Goal: Information Seeking & Learning: Learn about a topic

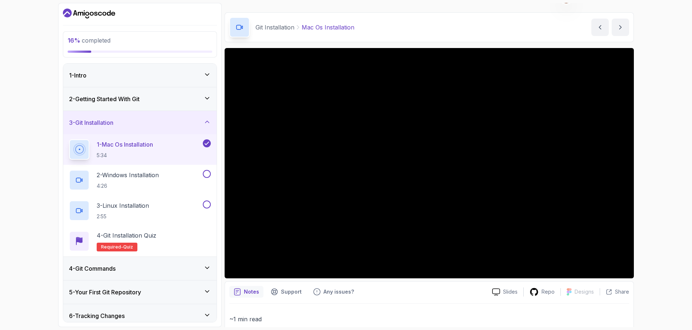
scroll to position [22, 0]
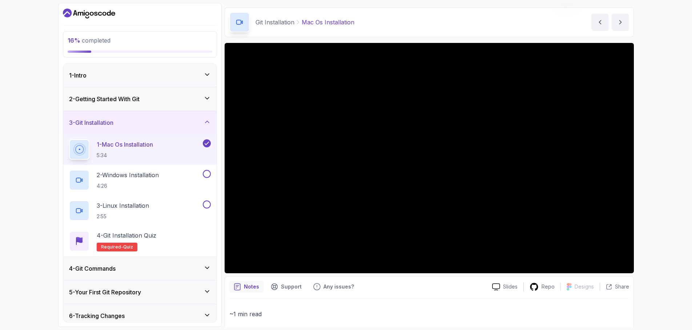
click at [180, 148] on div "1 - Mac Os Installation 5:34" at bounding box center [135, 149] width 132 height 20
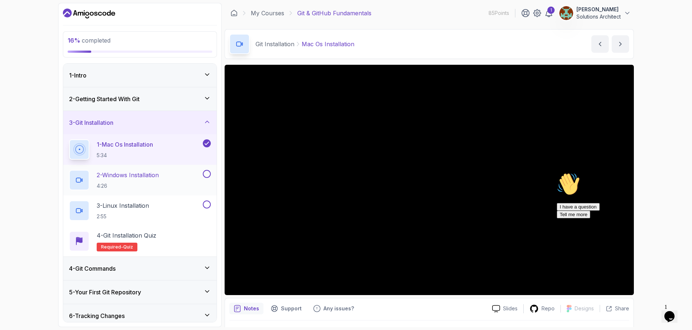
click at [185, 177] on div "2 - Windows Installation 4:26" at bounding box center [135, 180] width 132 height 20
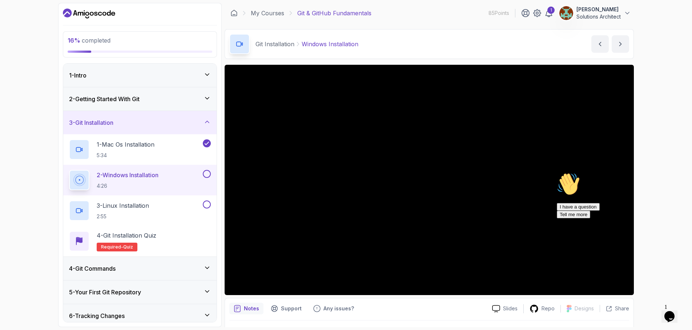
click at [204, 175] on button at bounding box center [207, 174] width 8 height 8
click at [207, 204] on button at bounding box center [207, 204] width 8 height 8
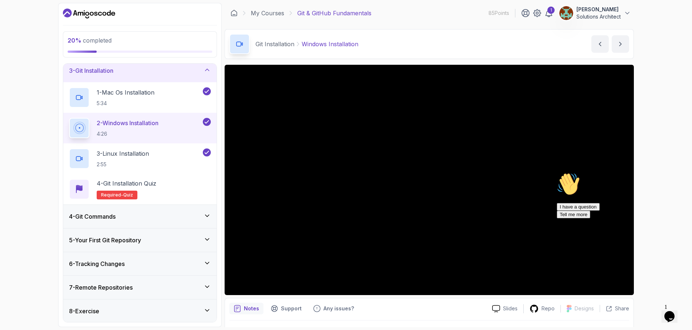
scroll to position [72, 0]
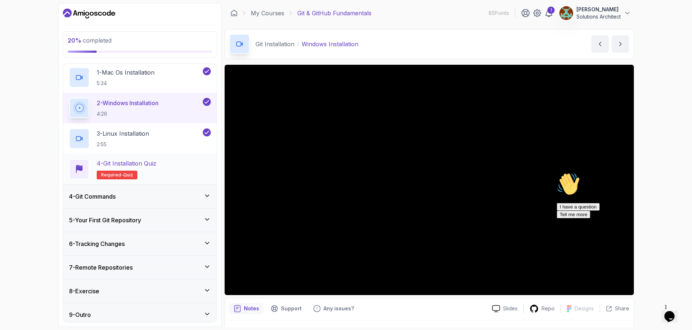
click at [145, 165] on p "4 - Git Installation Quiz" at bounding box center [127, 163] width 60 height 9
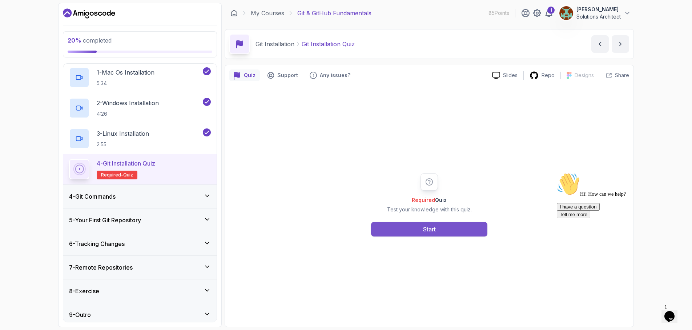
click at [420, 227] on button "Start" at bounding box center [429, 229] width 116 height 15
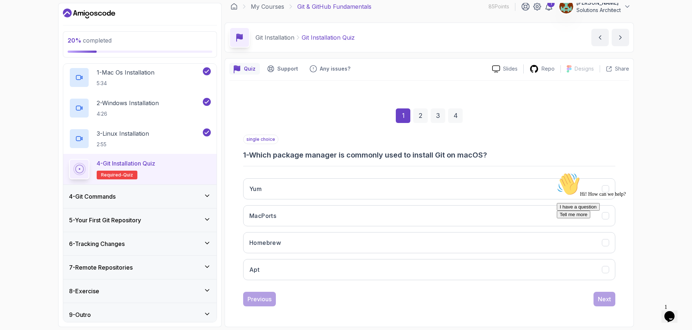
scroll to position [7, 0]
click at [590, 197] on span "Hi! How can we help?" at bounding box center [591, 193] width 69 height 5
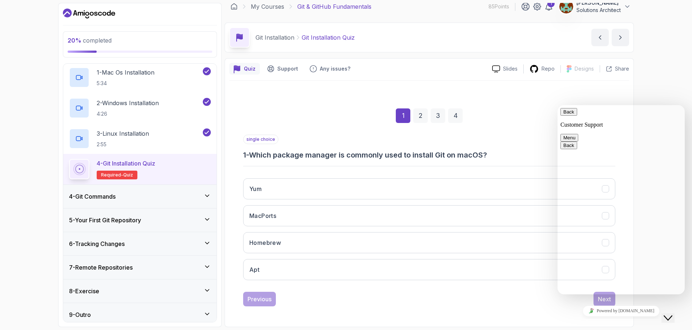
click at [569, 116] on button "Back" at bounding box center [568, 112] width 17 height 8
click at [528, 284] on div "Yum MacPorts Homebrew Apt" at bounding box center [429, 228] width 372 height 113
click at [672, 313] on icon "Close Chat This icon closes the chat window." at bounding box center [668, 317] width 9 height 9
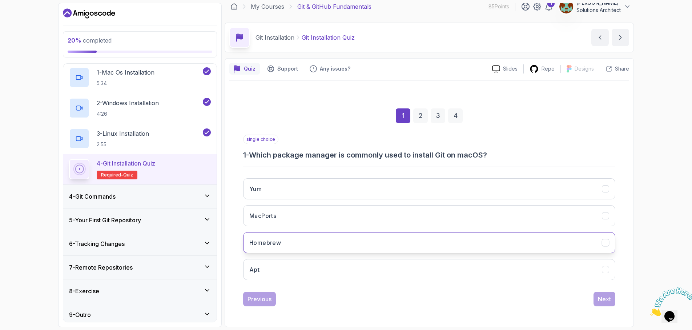
click at [606, 246] on icon "Homebrew" at bounding box center [605, 242] width 7 height 7
click at [607, 301] on div "Next" at bounding box center [604, 298] width 13 height 9
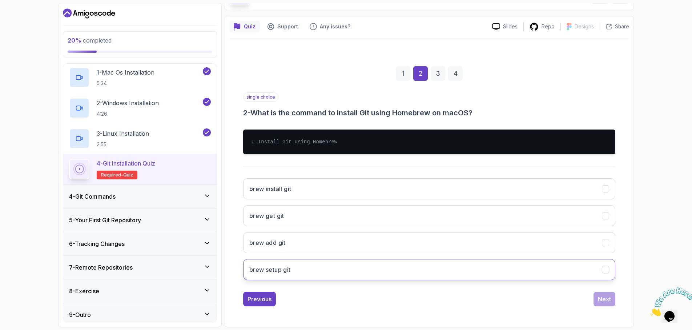
scroll to position [49, 0]
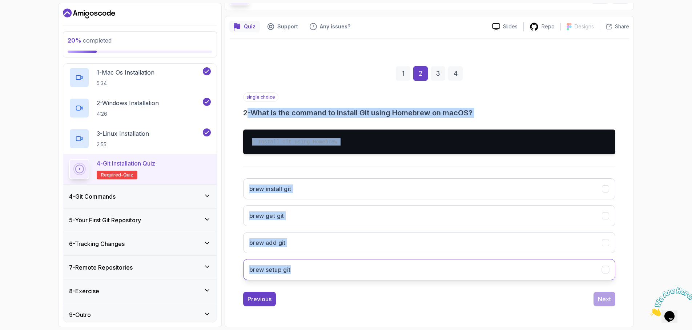
drag, startPoint x: 248, startPoint y: 109, endPoint x: 349, endPoint y: 276, distance: 194.7
click at [349, 276] on div "single choice 2 - What is the command to install Git using Homebrew on macOS? #…" at bounding box center [429, 188] width 372 height 193
copy div "- What is the command to install Git using Homebrew on macOS? # Install Git usi…"
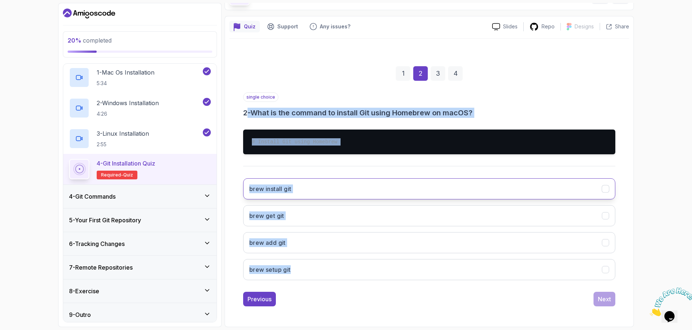
click at [605, 190] on icon "brew install git" at bounding box center [605, 188] width 4 height 3
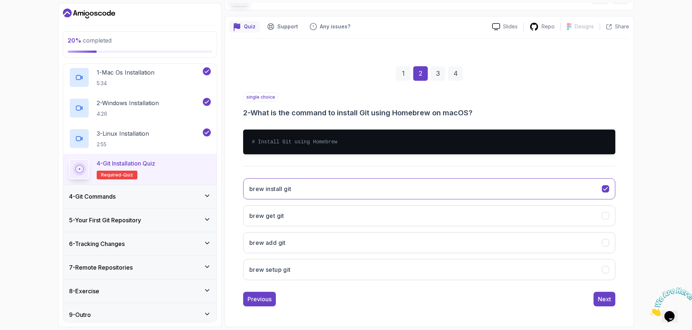
click at [637, 221] on div "20 % completed 1 - Intro 2 - Getting Started With Git 3 - Git Installation 1 - …" at bounding box center [346, 165] width 692 height 330
click at [608, 298] on div "Next" at bounding box center [604, 298] width 13 height 9
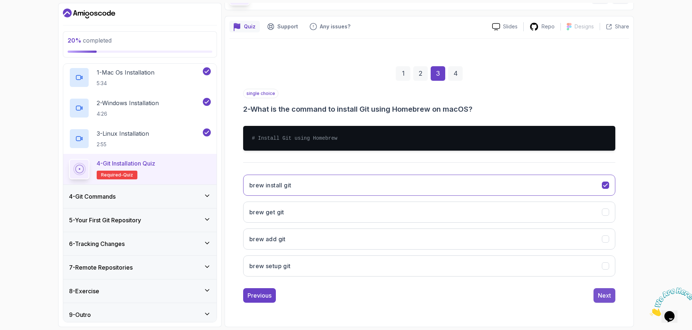
scroll to position [7, 0]
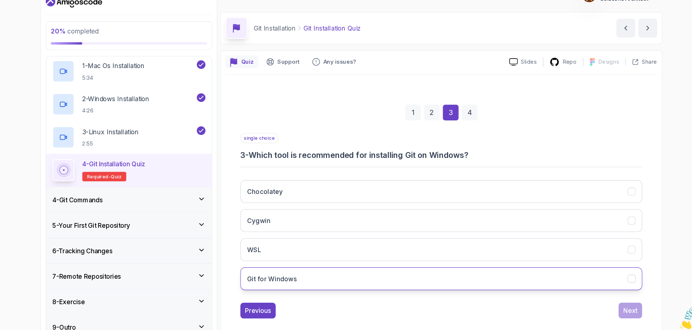
drag, startPoint x: 233, startPoint y: 141, endPoint x: 287, endPoint y: 263, distance: 133.9
click at [287, 263] on div "single choice 3 - Which tool is recommended for installing Git on Windows? Choc…" at bounding box center [429, 209] width 372 height 151
copy div "Which tool is recommended for installing Git on Windows? Chocolatey Cygwin WSL …"
click at [602, 266] on icon "Git for Windows" at bounding box center [605, 269] width 7 height 7
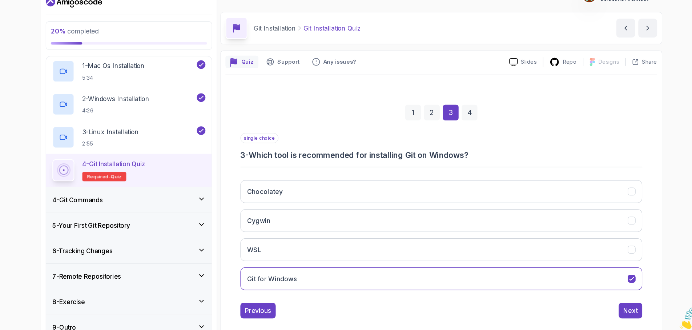
click at [610, 255] on div "Quiz Support Any issues? Slides Repo Designs Design not available Share 1 2 3 4…" at bounding box center [429, 192] width 409 height 269
click at [595, 284] on div "1 2 3 4 single choice 3 - Which tool is recommended for installing Git on Windo…" at bounding box center [429, 201] width 400 height 221
click at [598, 294] on div "Next" at bounding box center [604, 298] width 13 height 9
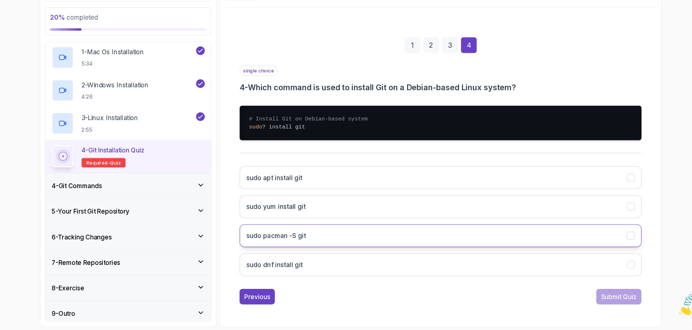
scroll to position [0, 0]
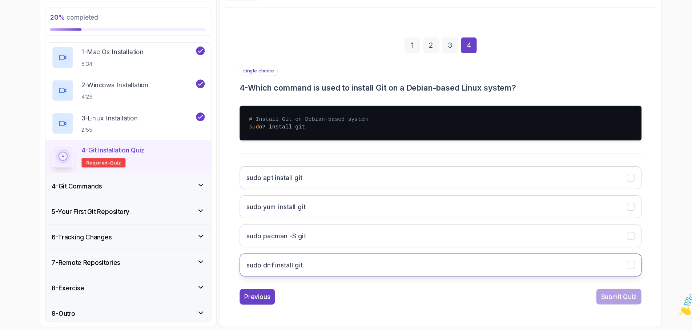
drag, startPoint x: 232, startPoint y: 82, endPoint x: 332, endPoint y: 245, distance: 190.8
click at [332, 245] on div "single choice 4 - Which command is used to install Git on a Debian-based Linux …" at bounding box center [429, 185] width 372 height 201
copy div "Which command is used to install Git on a Debian-based Linux system? # Install …"
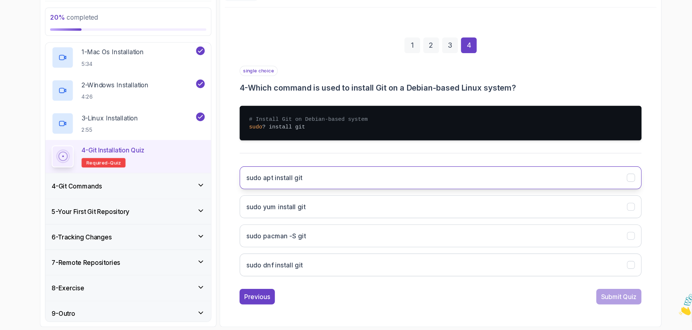
click at [602, 185] on icon "sudo apt install git" at bounding box center [605, 188] width 7 height 7
click at [617, 165] on div "20 % completed 1 - Intro 2 - Getting Started With Git 3 - Git Installation 1 - …" at bounding box center [346, 165] width 692 height 330
click at [578, 294] on div "Submit Quiz" at bounding box center [594, 298] width 33 height 9
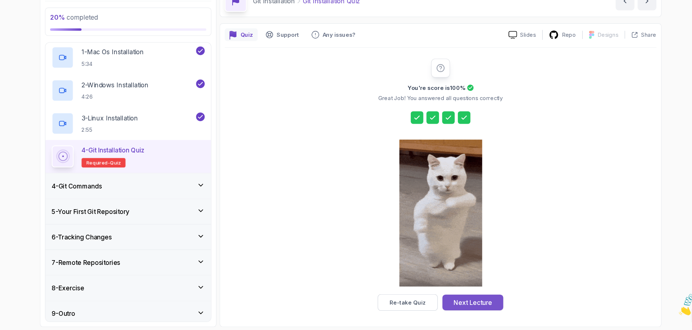
click at [441, 300] on div "Next Lecture" at bounding box center [459, 304] width 36 height 9
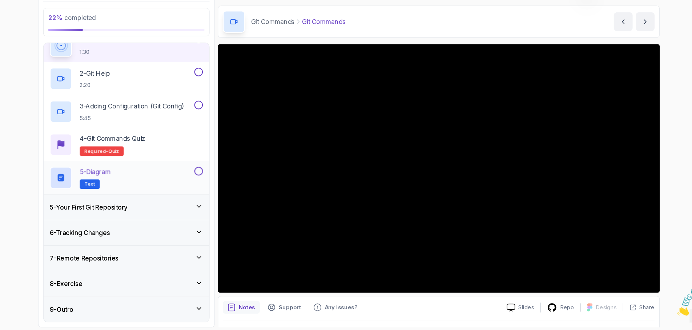
scroll to position [107, 0]
click at [162, 178] on div "5 - Diagram Text" at bounding box center [135, 188] width 132 height 20
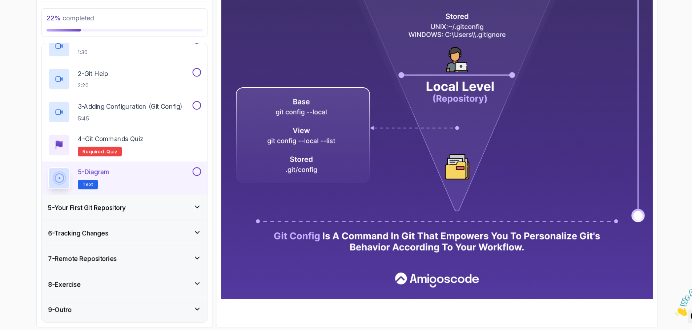
scroll to position [314, 0]
click at [203, 211] on icon at bounding box center [206, 214] width 7 height 7
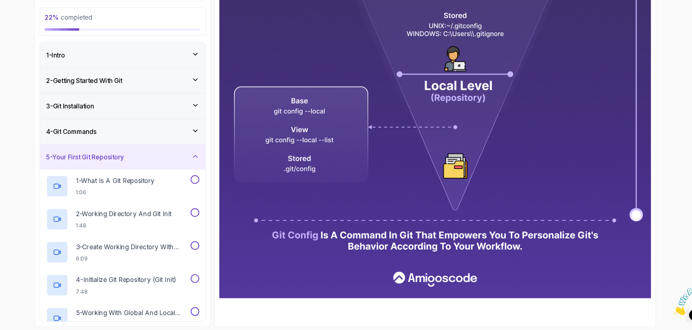
scroll to position [0, 0]
click at [174, 186] on div "1 - What Is A Git Repository 1:06" at bounding box center [135, 196] width 132 height 20
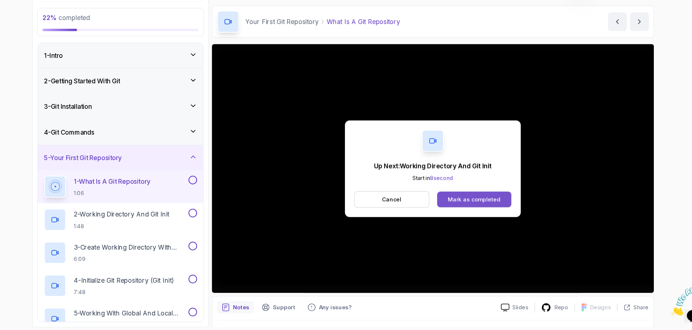
click at [434, 201] on button "Mark as completed" at bounding box center [467, 208] width 69 height 15
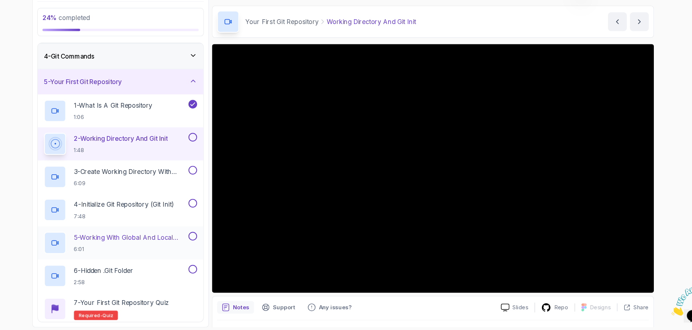
scroll to position [65, 0]
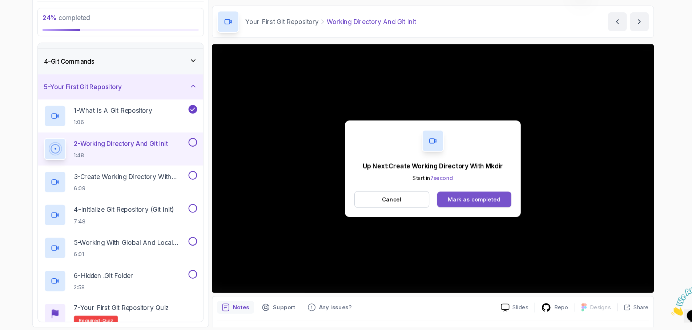
click at [433, 201] on button "Mark as completed" at bounding box center [467, 208] width 69 height 15
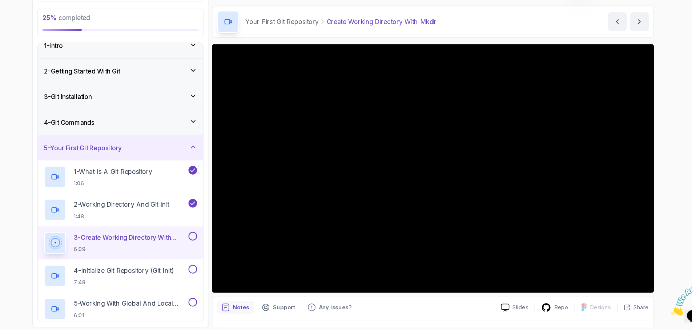
scroll to position [4, 0]
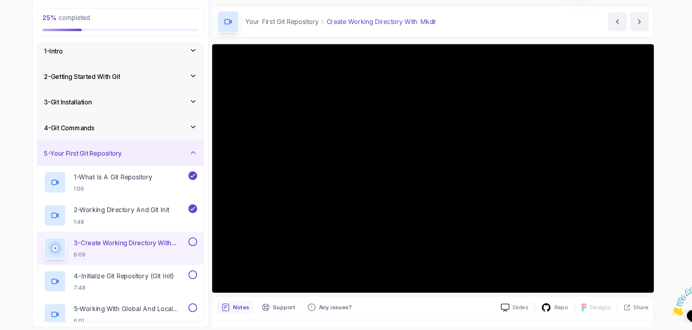
click at [174, 138] on div "4 - Git Commands" at bounding box center [140, 142] width 142 height 9
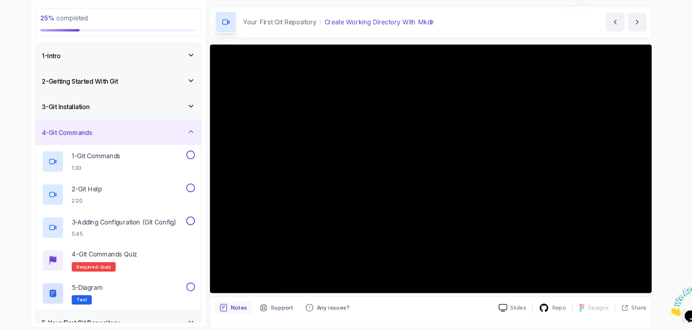
scroll to position [0, 0]
click at [173, 118] on div "3 - Git Installation" at bounding box center [140, 122] width 142 height 9
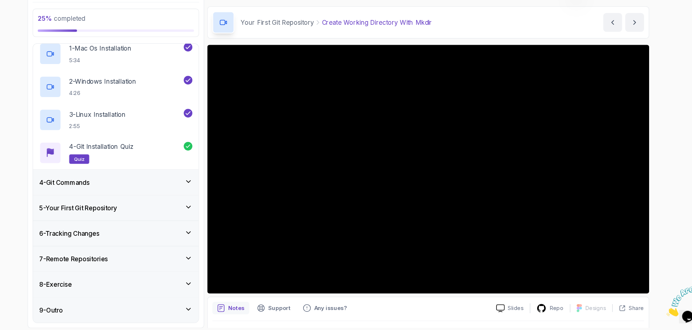
scroll to position [76, 0]
click at [153, 180] on div "4 - Git Commands" at bounding box center [139, 191] width 153 height 23
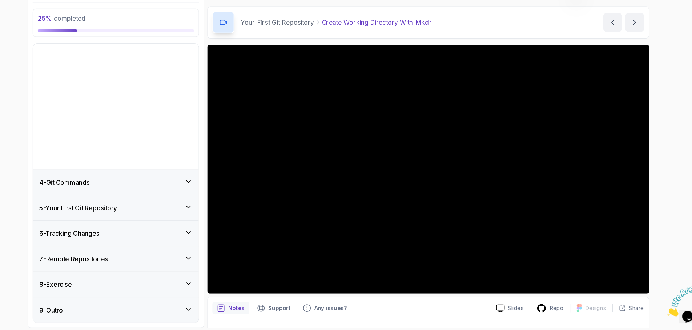
scroll to position [0, 0]
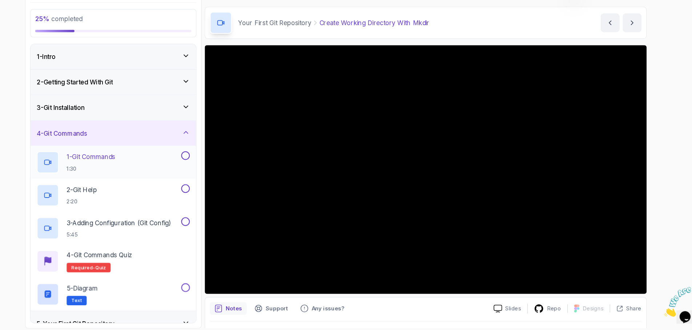
click at [138, 163] on div "1 - Git Commands 1:30" at bounding box center [135, 173] width 132 height 20
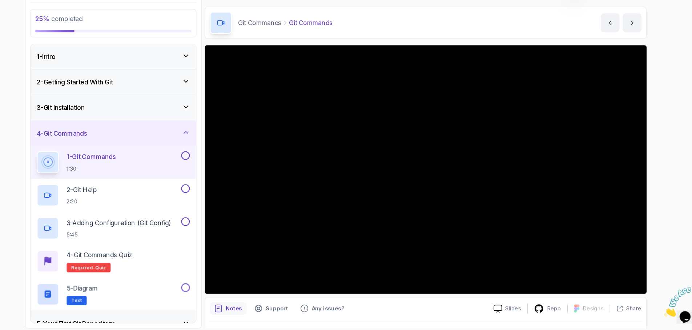
click at [203, 163] on button at bounding box center [207, 167] width 8 height 8
click at [203, 193] on button at bounding box center [207, 197] width 8 height 8
click at [173, 224] on button "3 - Adding Configuration (Git Config) 5:45" at bounding box center [140, 234] width 142 height 20
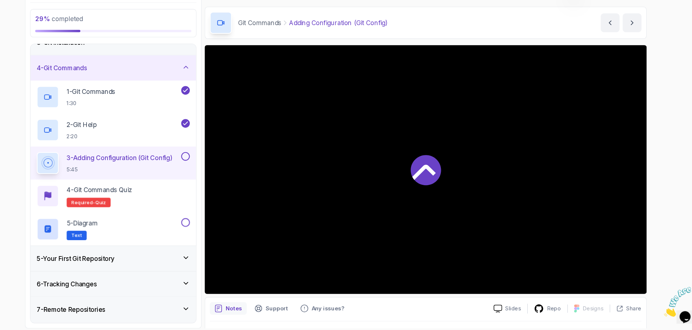
scroll to position [93, 0]
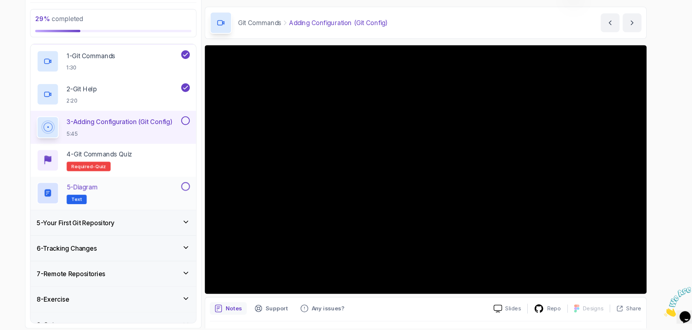
click at [203, 191] on button at bounding box center [207, 195] width 8 height 8
click at [203, 130] on button at bounding box center [207, 134] width 8 height 8
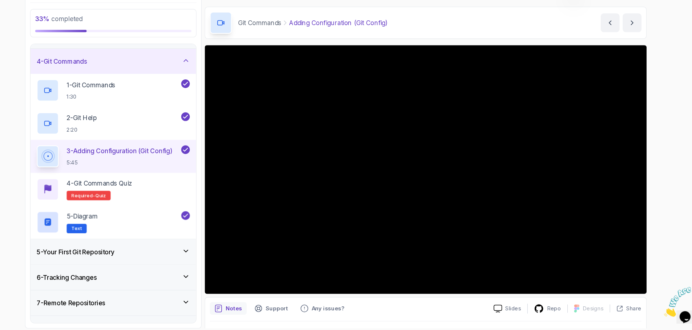
scroll to position [73, 0]
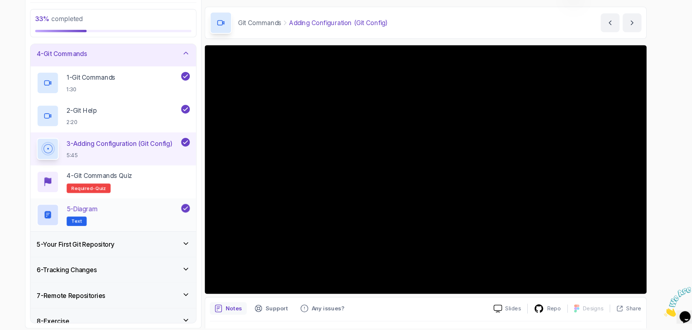
click at [203, 212] on icon at bounding box center [206, 215] width 7 height 7
click at [203, 151] on icon at bounding box center [206, 154] width 7 height 7
click at [203, 120] on icon at bounding box center [206, 123] width 7 height 7
click at [203, 90] on icon at bounding box center [206, 93] width 7 height 7
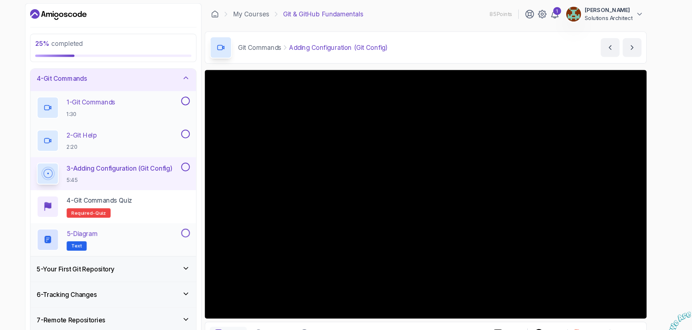
scroll to position [0, 0]
click at [203, 73] on icon at bounding box center [206, 71] width 7 height 7
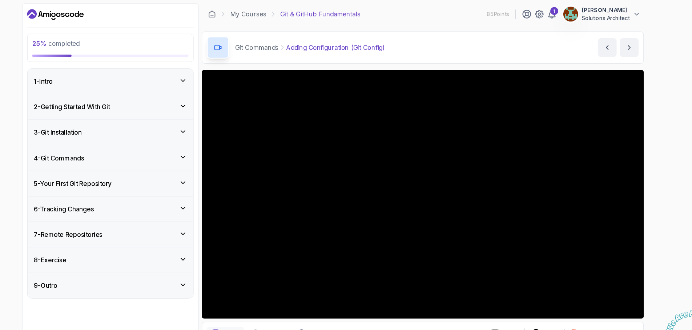
click at [142, 121] on div "3 - Git Installation" at bounding box center [140, 122] width 142 height 9
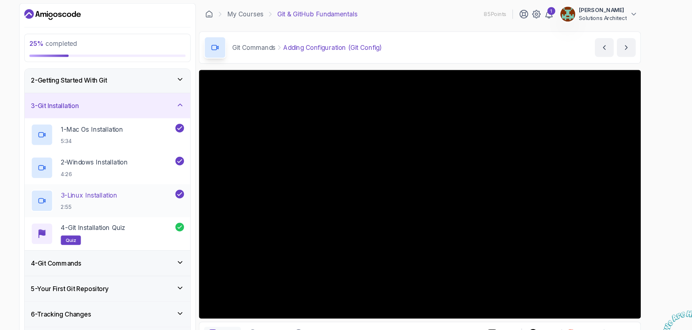
scroll to position [33, 0]
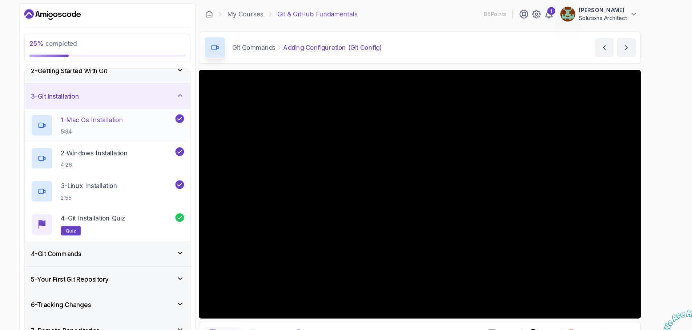
click at [159, 109] on div "1 - Mac Os Installation 5:34" at bounding box center [135, 116] width 132 height 20
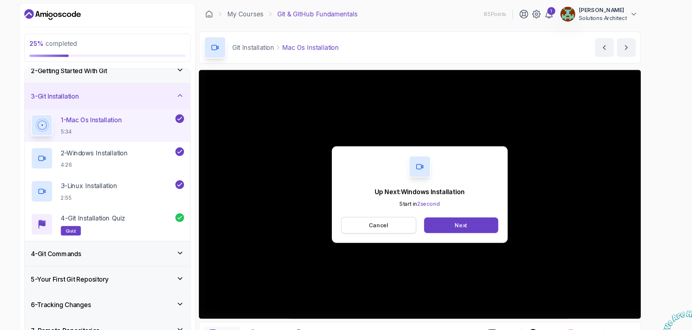
click at [382, 208] on p "Cancel" at bounding box center [391, 208] width 18 height 7
click at [364, 209] on button "Cancel" at bounding box center [390, 208] width 69 height 15
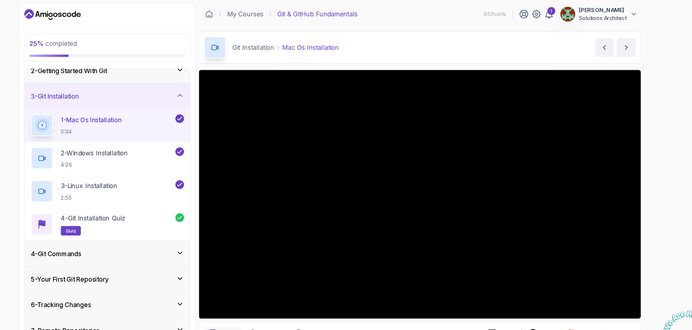
click at [205, 234] on icon at bounding box center [207, 234] width 4 height 2
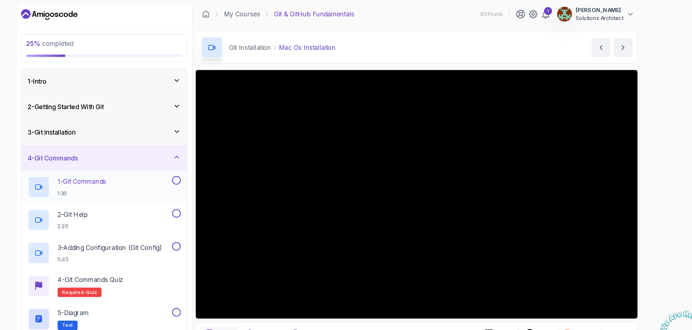
click at [203, 167] on button at bounding box center [207, 167] width 8 height 8
click at [102, 168] on div "1 - Git Commands 1:30" at bounding box center [135, 173] width 132 height 20
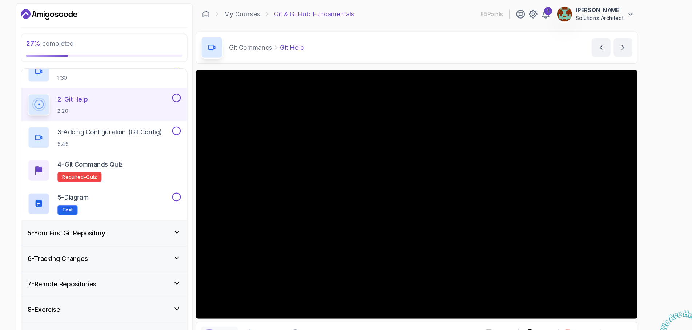
scroll to position [107, 0]
click at [203, 217] on icon at bounding box center [206, 214] width 7 height 7
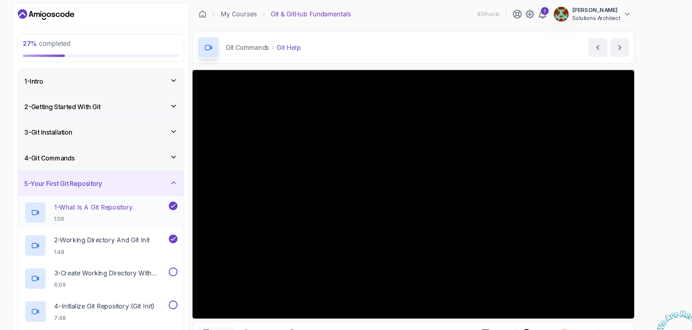
scroll to position [0, 0]
click at [203, 144] on icon at bounding box center [206, 145] width 7 height 7
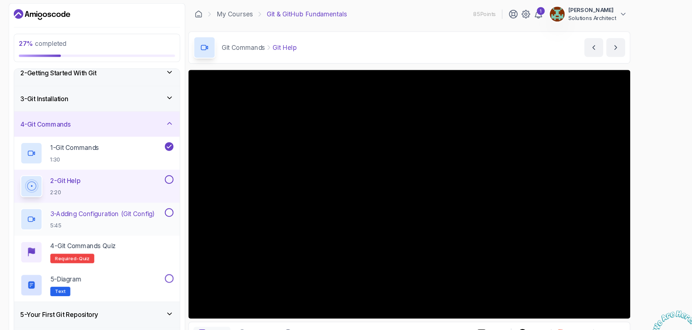
scroll to position [40, 0]
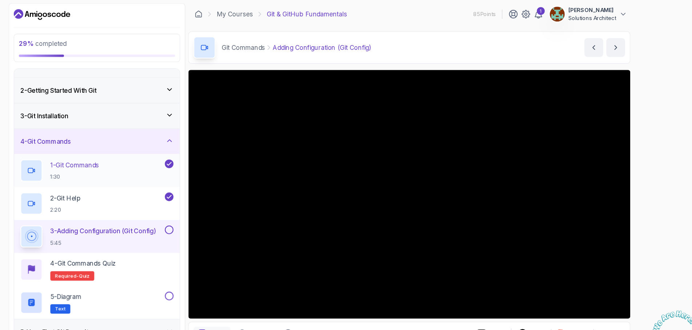
scroll to position [20, 0]
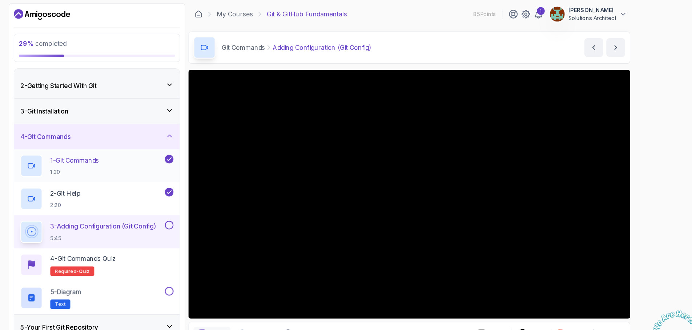
click at [97, 158] on p "1:30" at bounding box center [119, 159] width 45 height 7
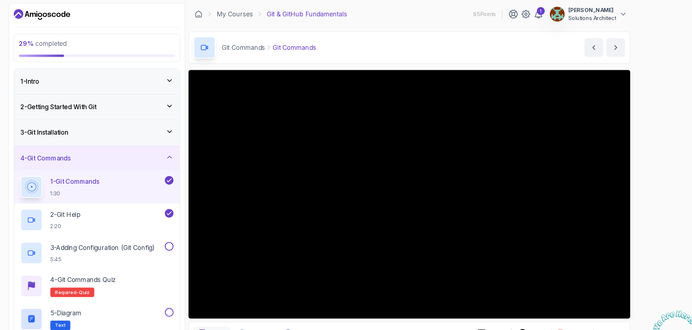
click at [152, 123] on div "3 - Git Installation" at bounding box center [140, 122] width 142 height 9
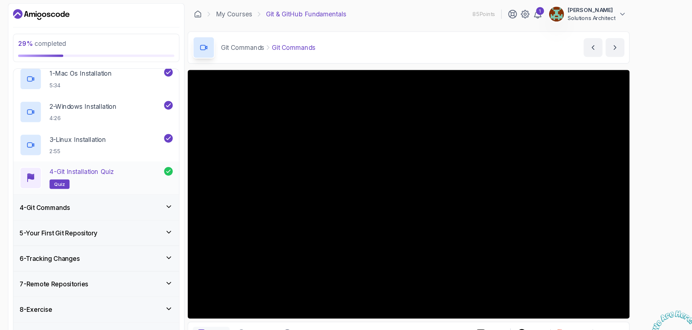
scroll to position [76, 0]
click at [106, 192] on div "4 - Git Commands" at bounding box center [140, 191] width 142 height 9
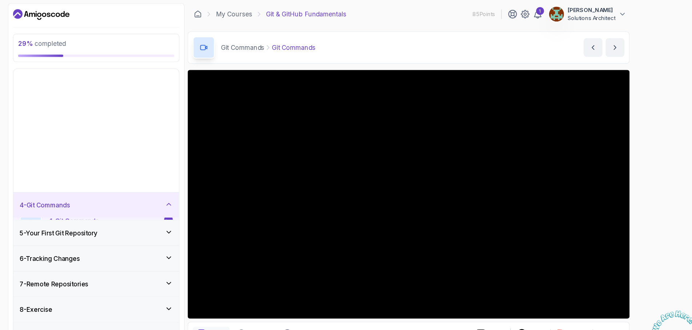
scroll to position [0, 0]
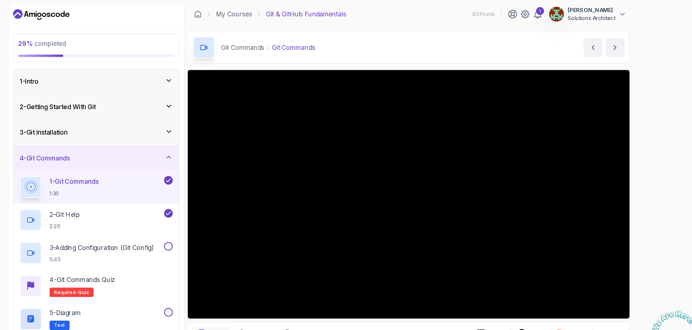
click at [116, 182] on div "1 - Git Commands 1:30" at bounding box center [135, 173] width 132 height 20
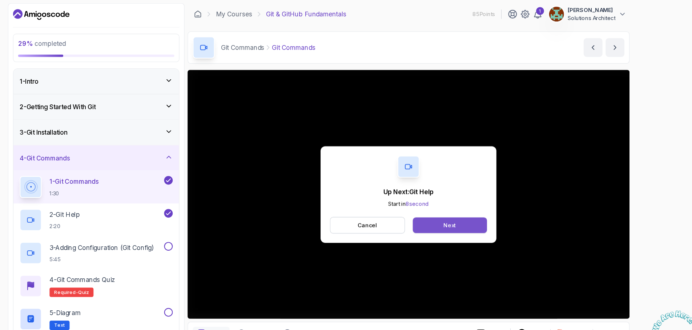
click at [433, 210] on button "Next" at bounding box center [467, 208] width 69 height 15
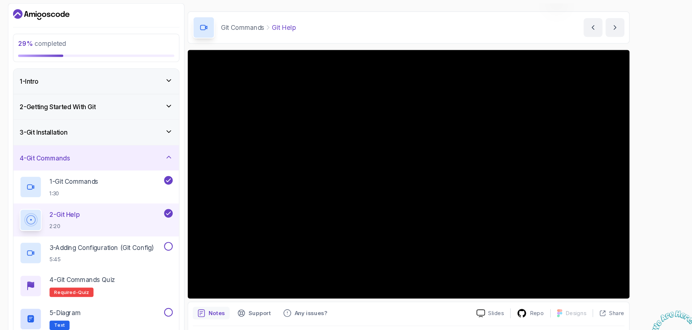
scroll to position [19, 0]
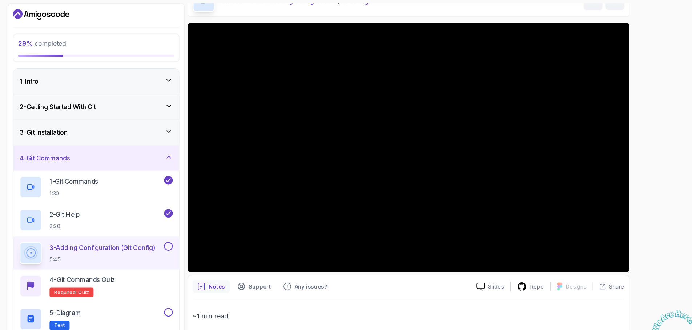
scroll to position [45, 0]
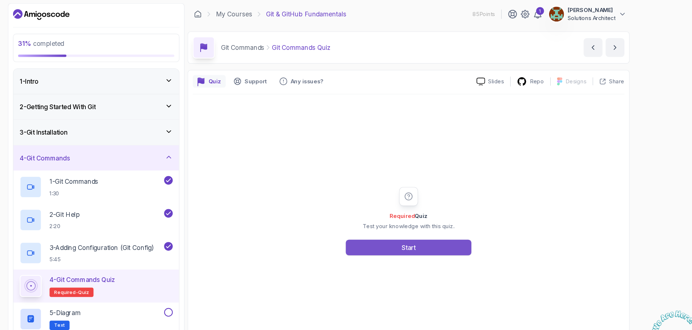
click at [371, 227] on button "Start" at bounding box center [429, 229] width 116 height 15
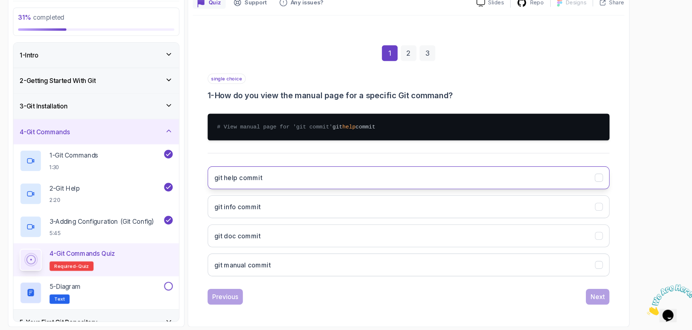
click at [602, 185] on icon "git help commit" at bounding box center [605, 188] width 7 height 7
click at [598, 294] on div "Next" at bounding box center [604, 298] width 13 height 9
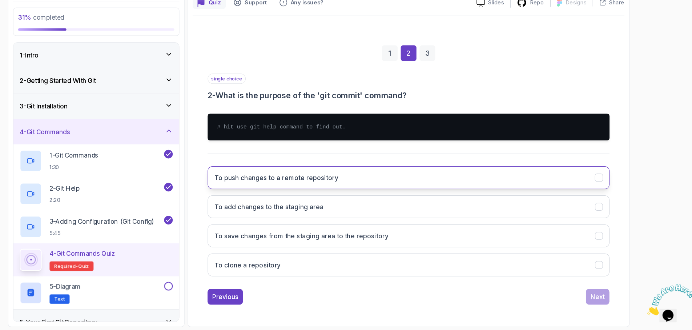
click at [602, 185] on icon "To push changes to a remote repository" at bounding box center [605, 188] width 7 height 7
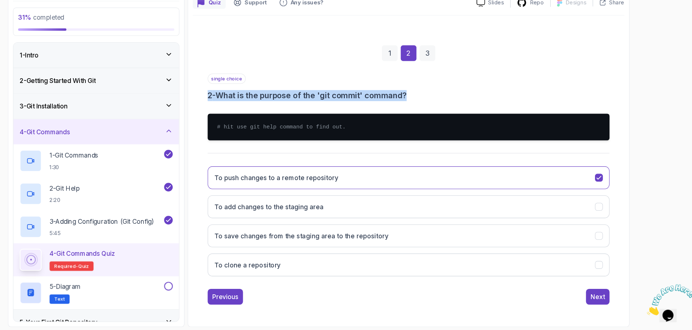
scroll to position [49, 0]
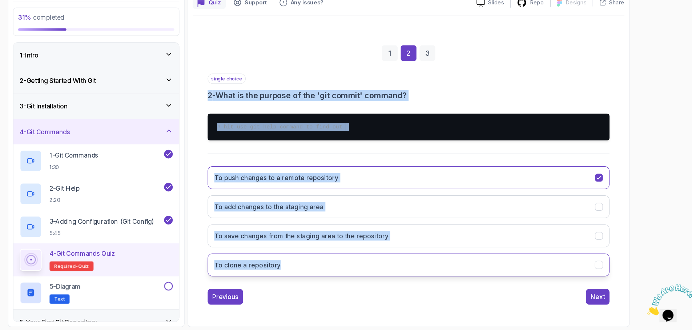
drag, startPoint x: 201, startPoint y: 75, endPoint x: 256, endPoint y: 253, distance: 186.2
click at [256, 253] on div "single choice 2 - What is the purpose of the 'git commit' command? # hit use gi…" at bounding box center [429, 188] width 372 height 193
copy div "2 - What is the purpose of the 'git commit' command? # hit use git help command…"
click at [408, 259] on button "To clone a repository" at bounding box center [429, 269] width 372 height 21
click at [427, 178] on button "To push changes to a remote repository" at bounding box center [429, 188] width 372 height 21
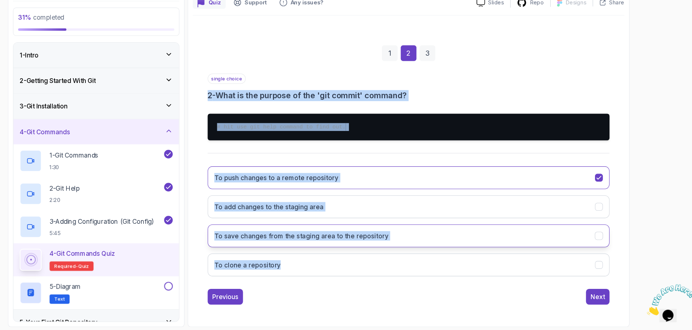
click at [602, 239] on icon "To save changes from the staging area to the repository" at bounding box center [605, 242] width 7 height 7
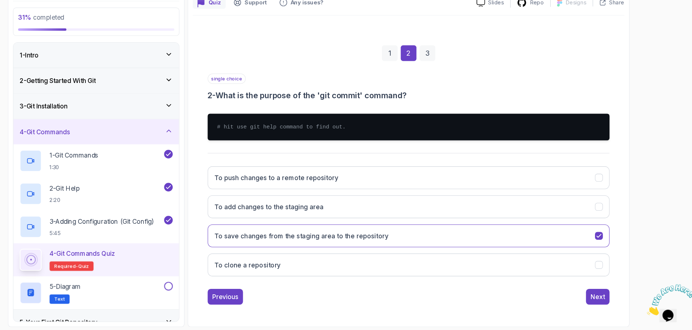
click at [580, 212] on div "Quiz Support Any issues? Slides Repo Designs Design not available Share 1 2 3 s…" at bounding box center [429, 171] width 409 height 311
click at [593, 291] on button "Next" at bounding box center [604, 298] width 22 height 15
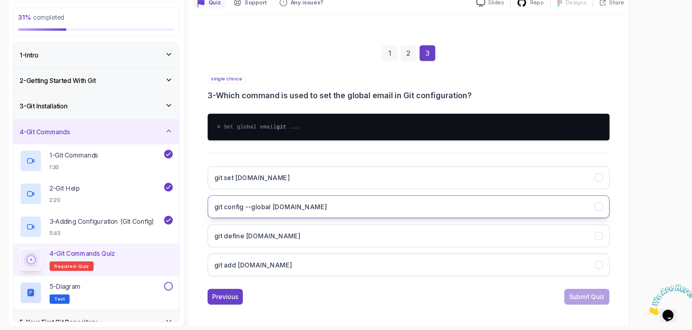
click at [602, 212] on icon "git config --global user.email" at bounding box center [605, 215] width 7 height 7
click at [578, 294] on div "Submit Quiz" at bounding box center [594, 298] width 33 height 9
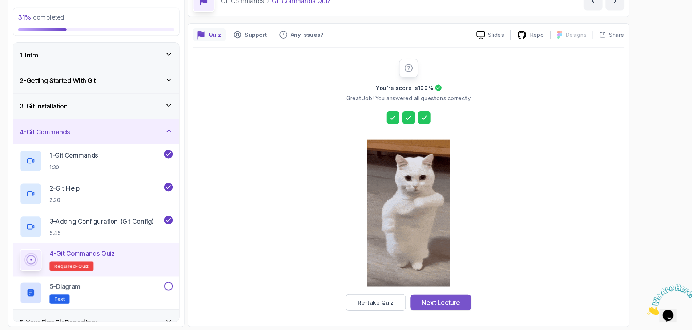
click at [441, 300] on div "Next Lecture" at bounding box center [459, 304] width 36 height 9
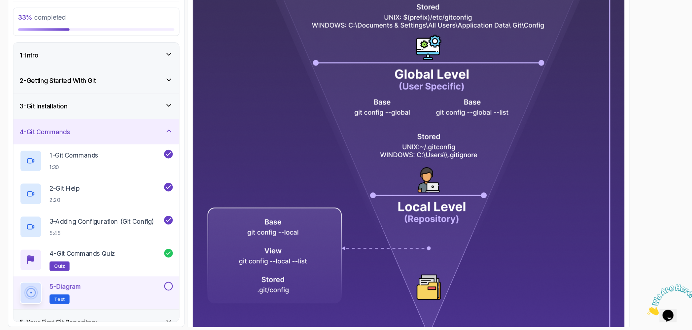
scroll to position [203, 0]
click at [146, 285] on div "5 - Diagram Text" at bounding box center [135, 295] width 132 height 20
click at [119, 285] on div "5 - Diagram Text" at bounding box center [135, 295] width 132 height 20
click at [101, 298] on span "Text" at bounding box center [106, 301] width 10 height 6
click at [158, 280] on div "5 - Diagram Text" at bounding box center [139, 295] width 153 height 31
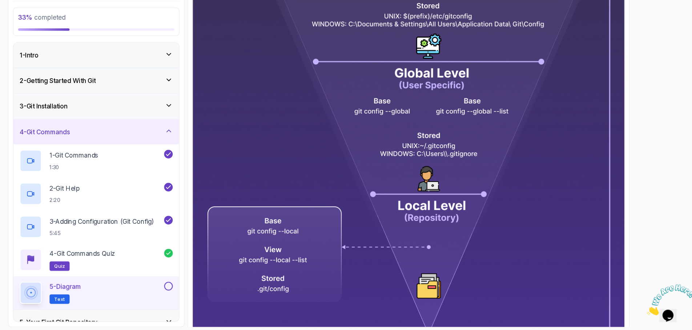
click at [203, 285] on button at bounding box center [207, 289] width 8 height 8
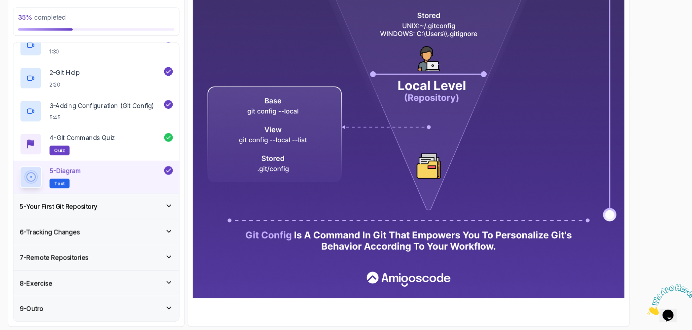
scroll to position [0, 0]
click at [203, 211] on icon at bounding box center [206, 214] width 7 height 7
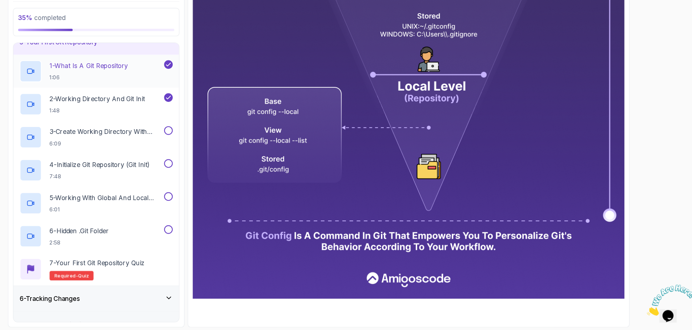
click at [118, 80] on p "1 - What Is A Git Repository" at bounding box center [133, 84] width 73 height 9
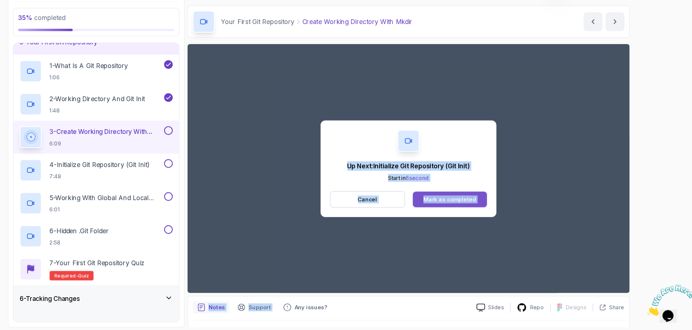
click at [443, 205] on div "Mark as completed" at bounding box center [467, 208] width 49 height 7
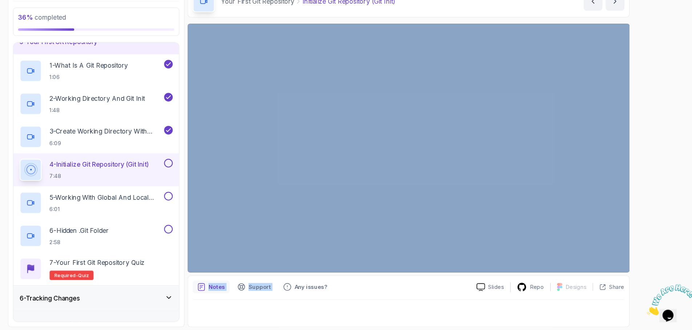
click at [203, 171] on button at bounding box center [207, 175] width 8 height 8
click at [203, 202] on button at bounding box center [207, 206] width 8 height 8
click at [203, 202] on icon at bounding box center [206, 205] width 7 height 7
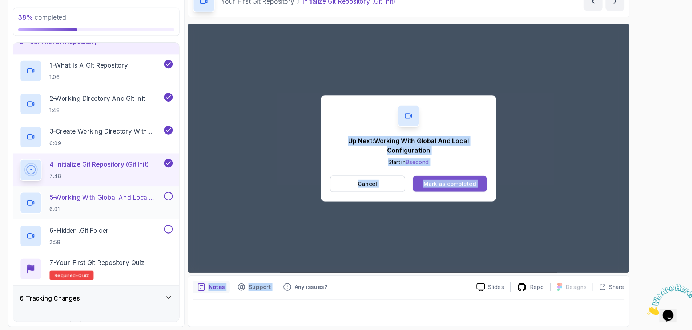
click at [443, 190] on div "Mark as completed" at bounding box center [467, 193] width 49 height 7
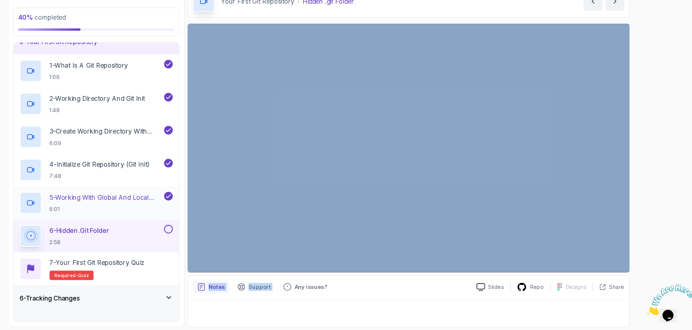
click at [97, 214] on p "6:01" at bounding box center [149, 217] width 105 height 7
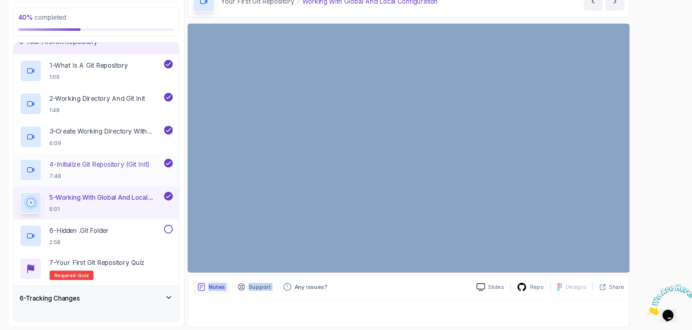
click at [104, 171] on div "4 - Initialize Git Repository (Git Init) 7:48" at bounding box center [135, 181] width 132 height 20
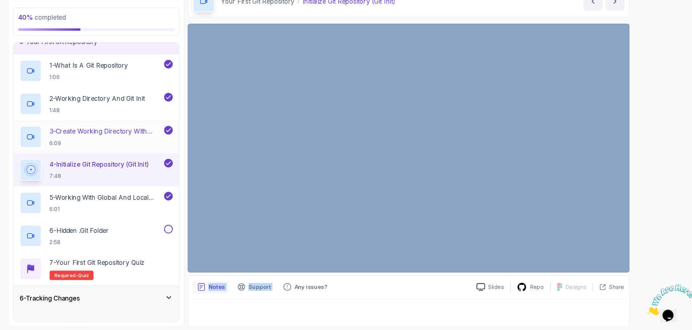
click at [97, 141] on p "3 - Create Working Directory With Mkdir" at bounding box center [149, 145] width 105 height 9
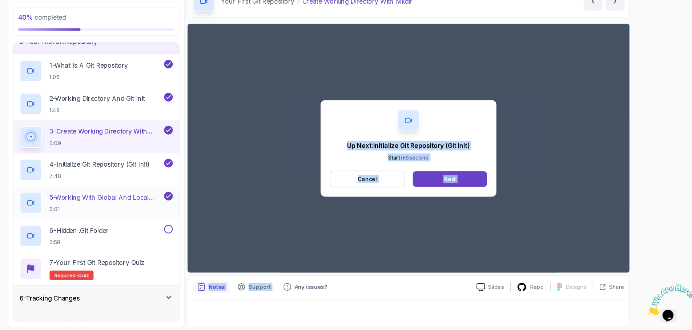
click at [97, 202] on p "5 - Working With Global And Local Configuration" at bounding box center [149, 206] width 105 height 9
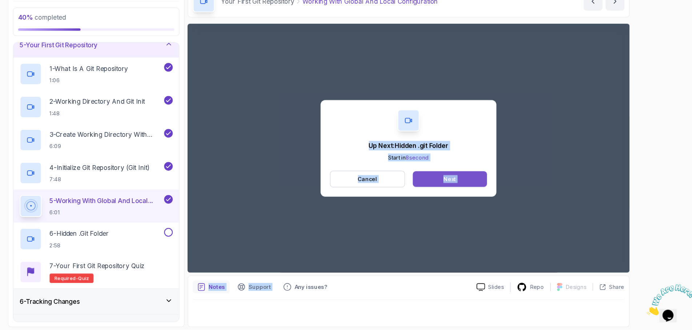
click at [433, 182] on button "Next" at bounding box center [467, 189] width 69 height 15
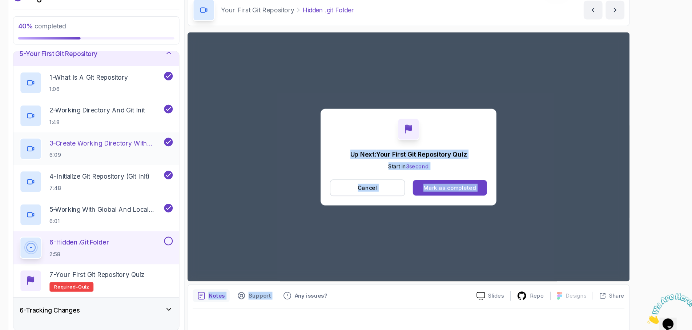
click at [105, 144] on p "3 - Create Working Directory With Mkdir" at bounding box center [149, 148] width 105 height 9
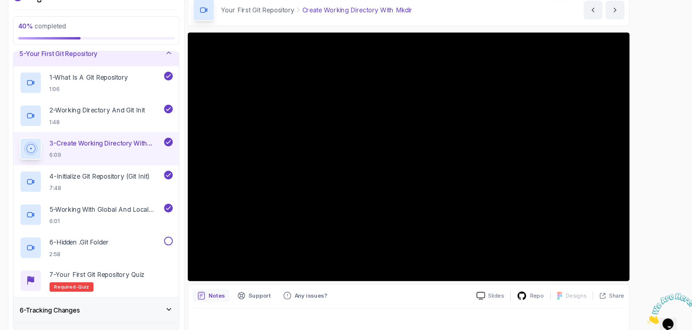
click at [55, 94] on section "40 % completed 1 - Intro 2 - Getting Started With Git 3 - Git Installation 4 - …" at bounding box center [345, 165] width 581 height 330
click at [143, 235] on div "6 - Hidden .git Folder 2:58" at bounding box center [135, 245] width 132 height 20
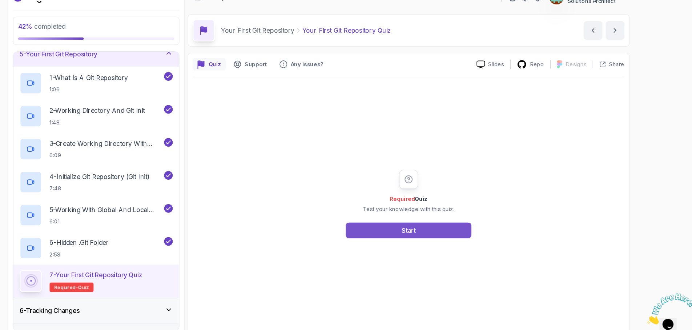
click at [371, 222] on button "Start" at bounding box center [429, 229] width 116 height 15
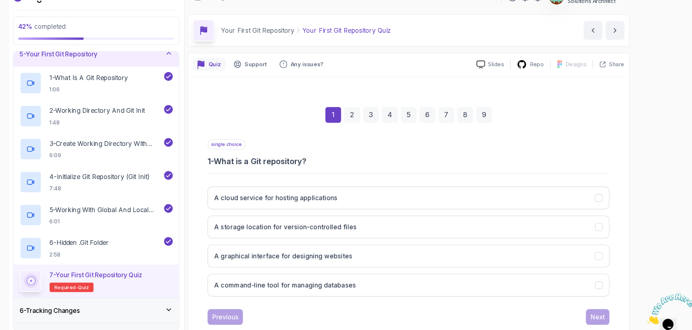
click at [352, 215] on button "A storage location for version-controlled files" at bounding box center [429, 225] width 372 height 21
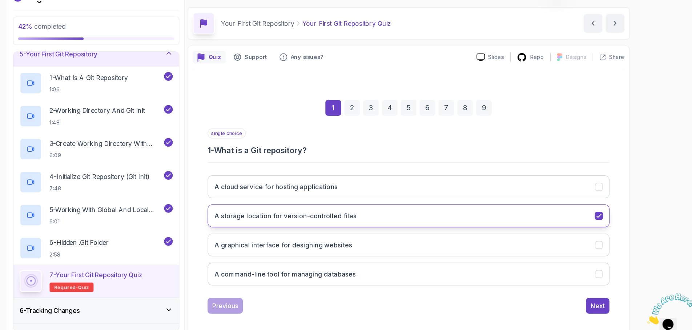
scroll to position [7, 0]
click at [598, 294] on div "Next" at bounding box center [604, 298] width 13 height 9
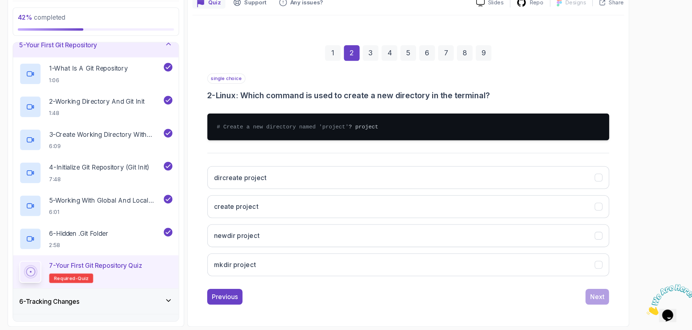
scroll to position [0, 0]
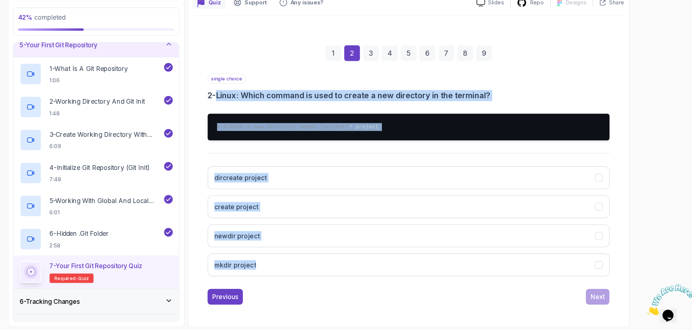
drag, startPoint x: 279, startPoint y: 257, endPoint x: 199, endPoint y: 83, distance: 191.2
click at [243, 92] on div "single choice 2 - Linux: Which command is used to create a new directory in the…" at bounding box center [429, 188] width 372 height 193
copy div "- Linux: Which command is used to create a new directory in the terminal? # Cre…"
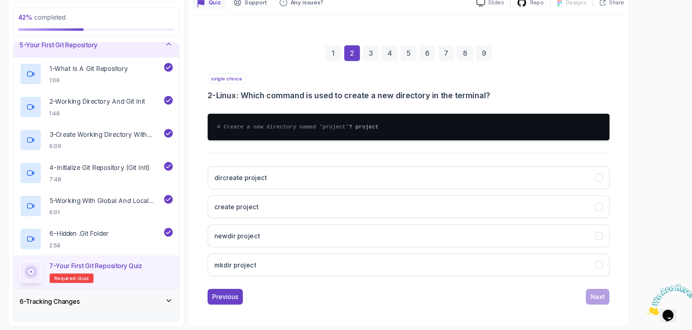
click at [519, 265] on div "single choice 2 - Linux: Which command is used to create a new directory in the…" at bounding box center [429, 199] width 372 height 214
click at [556, 259] on button "mkdir project" at bounding box center [429, 269] width 372 height 21
click at [598, 294] on div "Next" at bounding box center [604, 298] width 13 height 9
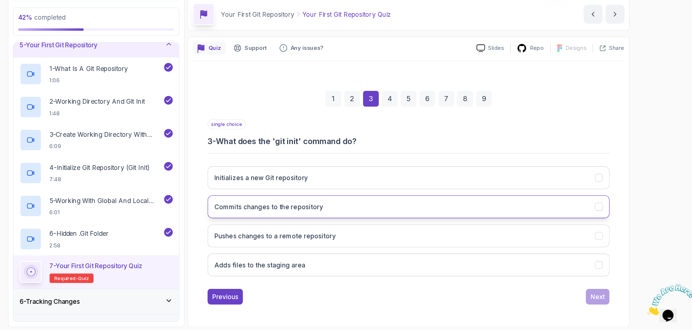
click at [555, 205] on button "Commits changes to the repository" at bounding box center [429, 215] width 372 height 21
drag, startPoint x: 192, startPoint y: 70, endPoint x: 237, endPoint y: 141, distance: 84.3
click at [243, 138] on div "single choice 3 - What does the 'git init' command do? Initializes a new Git re…" at bounding box center [429, 209] width 372 height 151
click at [243, 146] on div "single choice 3 - What does the 'git init' command do? Initializes a new Git re…" at bounding box center [429, 209] width 372 height 151
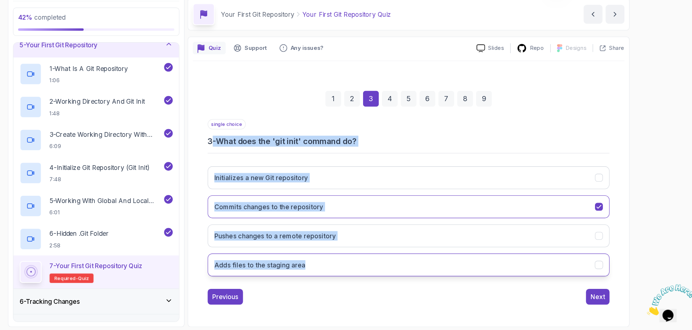
drag, startPoint x: 197, startPoint y: 128, endPoint x: 292, endPoint y: 244, distance: 149.3
click at [292, 244] on div "single choice 3 - What does the 'git init' command do? Initializes a new Git re…" at bounding box center [429, 209] width 372 height 151
copy div "- What does the 'git init' command do? Initializes a new Git repository Commits…"
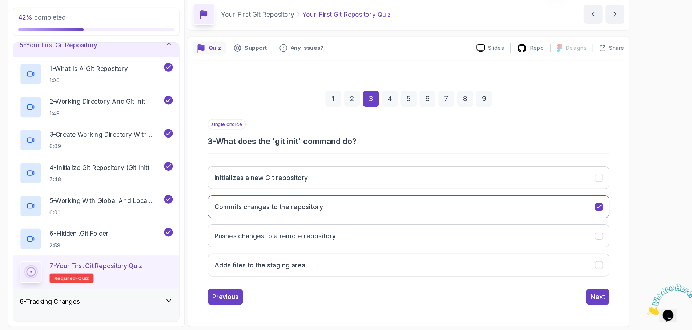
click at [444, 291] on div "Previous Next" at bounding box center [429, 298] width 372 height 15
click at [602, 185] on icon "Initializes a new Git repository" at bounding box center [605, 188] width 7 height 7
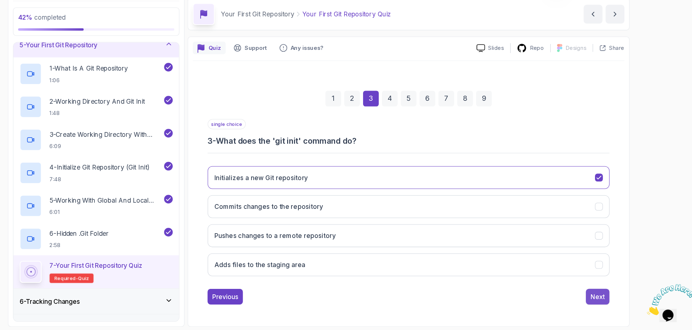
scroll to position [0, 0]
click at [598, 294] on div "Next" at bounding box center [604, 298] width 13 height 9
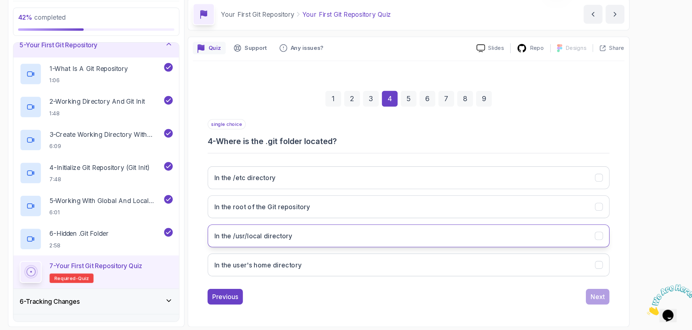
click at [549, 232] on button "In the /usr/local directory" at bounding box center [429, 242] width 372 height 21
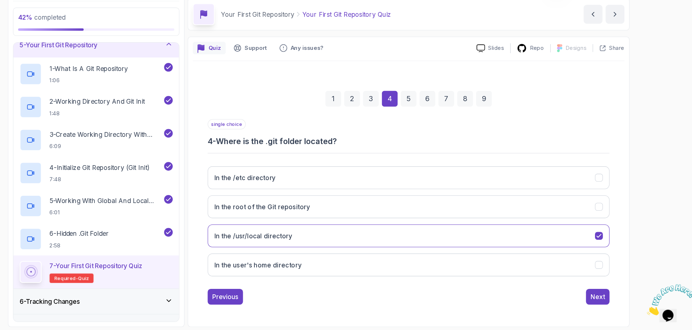
drag, startPoint x: 555, startPoint y: 275, endPoint x: 484, endPoint y: 300, distance: 74.2
click at [484, 300] on div "Quiz Support Any issues? Slides Repo Designs Design not available Share 1 2 3 4…" at bounding box center [429, 192] width 409 height 269
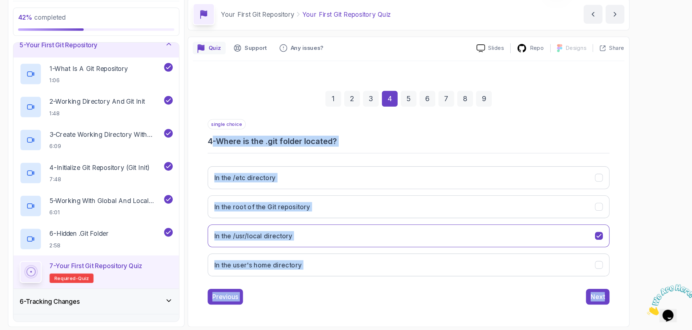
drag, startPoint x: 460, startPoint y: 280, endPoint x: 197, endPoint y: 129, distance: 303.3
click at [243, 134] on div "single choice 4 - Where is the .git folder located? In the /etc directory In th…" at bounding box center [429, 220] width 372 height 172
copy div "- Where is the .git folder located? In the /etc directory In the root of the Gi…"
click at [602, 212] on icon "In the root of the Git repository" at bounding box center [605, 215] width 7 height 7
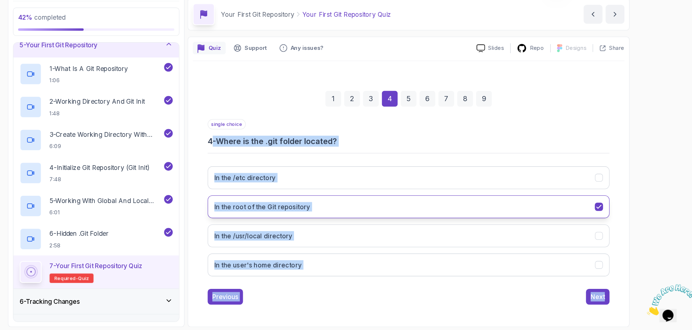
click at [602, 212] on icon "In the root of the Git repository" at bounding box center [605, 215] width 7 height 7
click at [587, 196] on div "42 % completed 1 - Intro 2 - Getting Started With Git 3 - Git Installation 4 - …" at bounding box center [346, 165] width 692 height 330
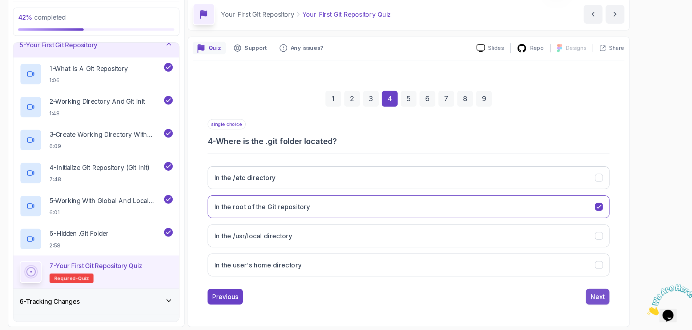
click at [598, 294] on div "Next" at bounding box center [604, 298] width 13 height 9
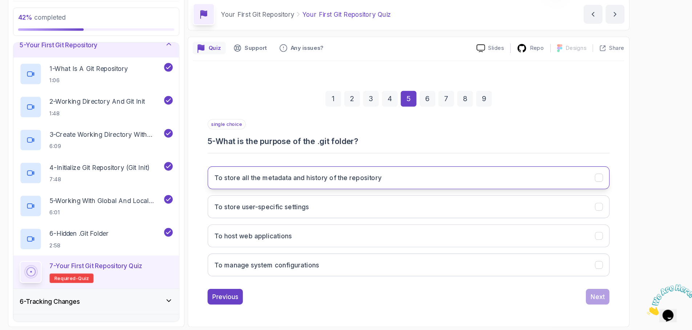
click at [603, 187] on icon "To store all the metadata and history of the repository" at bounding box center [605, 188] width 4 height 3
click at [593, 291] on button "Next" at bounding box center [604, 298] width 22 height 15
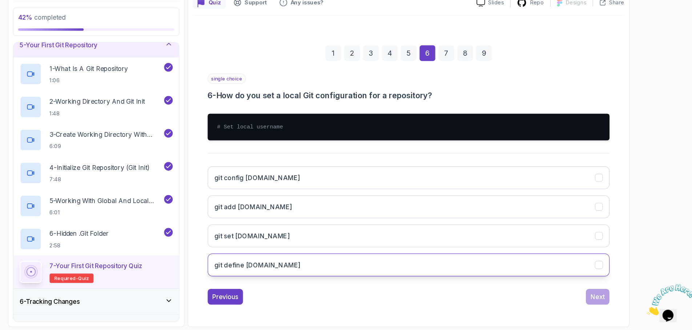
scroll to position [49, 0]
drag, startPoint x: 205, startPoint y: 85, endPoint x: 301, endPoint y: 250, distance: 190.9
click at [301, 250] on div "single choice 6 - How do you set a local Git configuration for a repository? # …" at bounding box center [429, 188] width 372 height 193
copy div "How do you set a local Git configuration for a repository? # Set local username…"
click at [583, 173] on section "42 % completed 1 - Intro 2 - Getting Started With Git 3 - Git Installation 4 - …" at bounding box center [345, 165] width 581 height 330
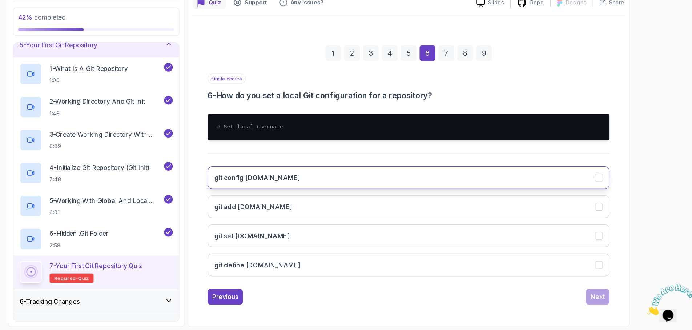
click at [602, 185] on icon "git config user.name" at bounding box center [605, 188] width 7 height 7
click at [598, 294] on div "Next" at bounding box center [604, 298] width 13 height 9
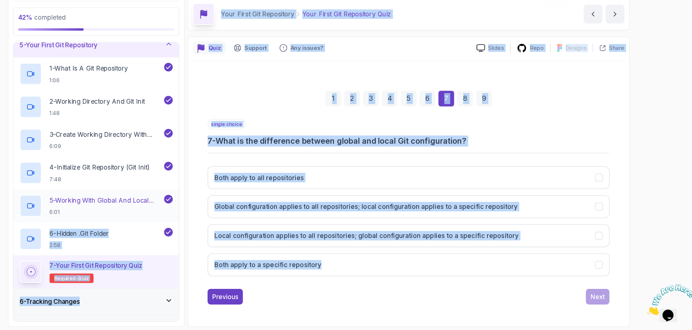
scroll to position [0, 0]
drag, startPoint x: 349, startPoint y: 257, endPoint x: 204, endPoint y: 132, distance: 190.9
click at [243, 134] on div "single choice 7 - What is the difference between global and local Git configura…" at bounding box center [429, 209] width 372 height 151
copy div "What is the difference between global and local Git configuration? Both apply t…"
click at [318, 261] on div "Both apply to all repositories Global configuration applies to all repositories…" at bounding box center [429, 228] width 372 height 113
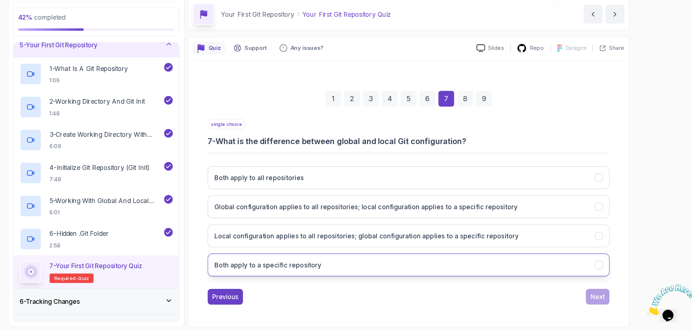
click at [602, 266] on icon "Both apply to a specific repository" at bounding box center [605, 269] width 7 height 7
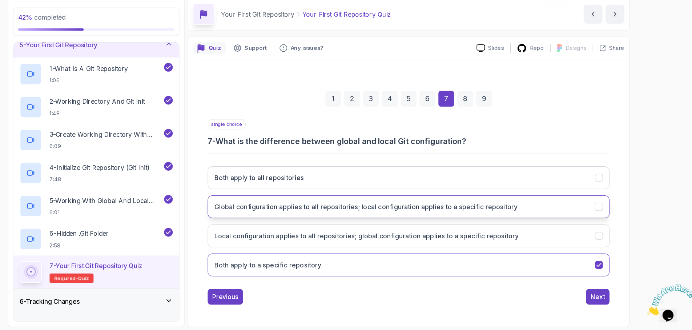
click at [602, 212] on icon "Global configuration applies to all repositories; local configuration applies t…" at bounding box center [605, 215] width 7 height 7
click at [598, 294] on div "Next" at bounding box center [604, 298] width 13 height 9
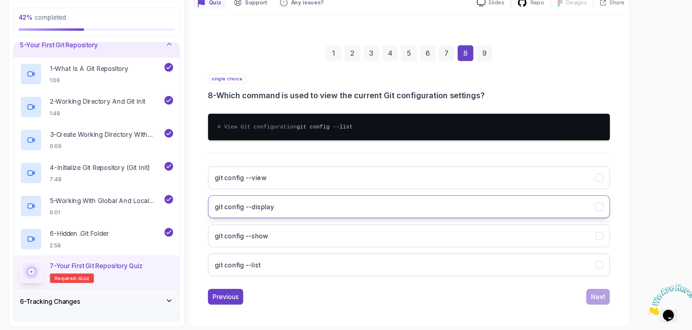
scroll to position [56, 0]
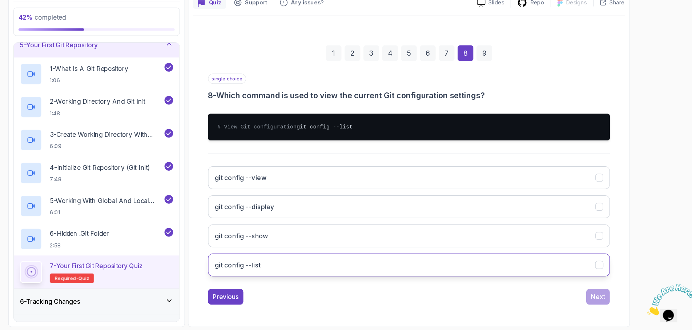
click at [602, 266] on icon "git config --list" at bounding box center [605, 269] width 7 height 7
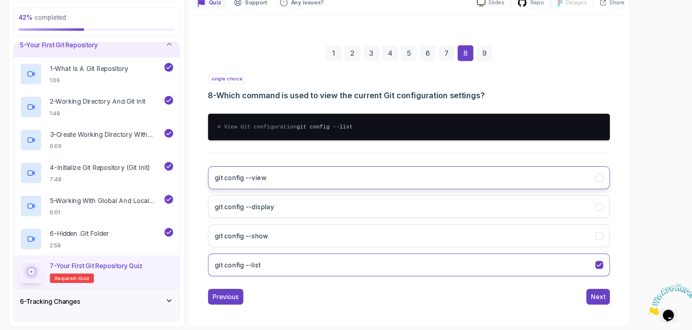
click at [602, 185] on icon "git config --view" at bounding box center [605, 188] width 7 height 7
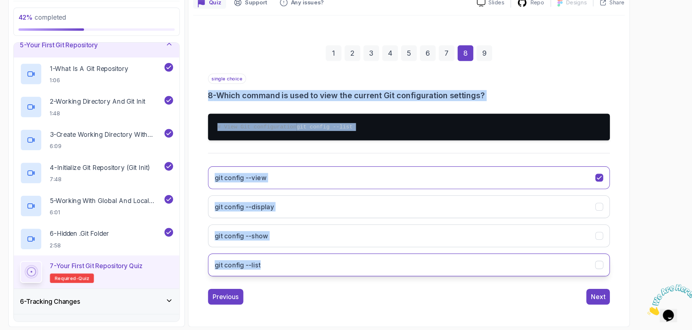
drag, startPoint x: 200, startPoint y: 76, endPoint x: 248, endPoint y: 249, distance: 179.0
click at [248, 249] on div "single choice 8 - Which command is used to view the current Git configuration s…" at bounding box center [429, 188] width 372 height 193
copy div "8 - Which command is used to view the current Git configuration settings? # Vie…"
click at [471, 259] on button "git config --list" at bounding box center [429, 269] width 372 height 21
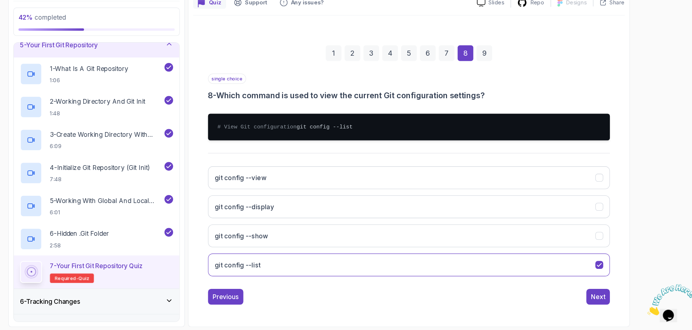
click at [476, 291] on div "Previous Next" at bounding box center [429, 298] width 372 height 15
click at [598, 294] on div "Next" at bounding box center [604, 298] width 13 height 9
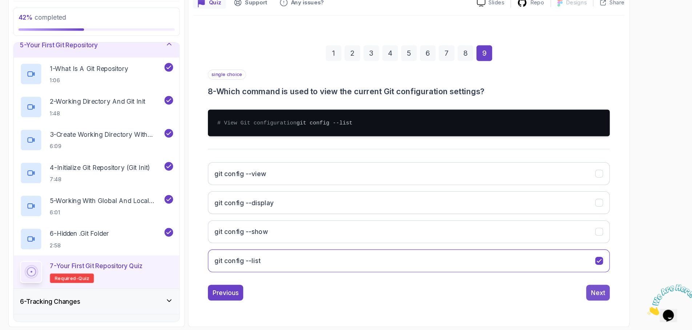
scroll to position [7, 0]
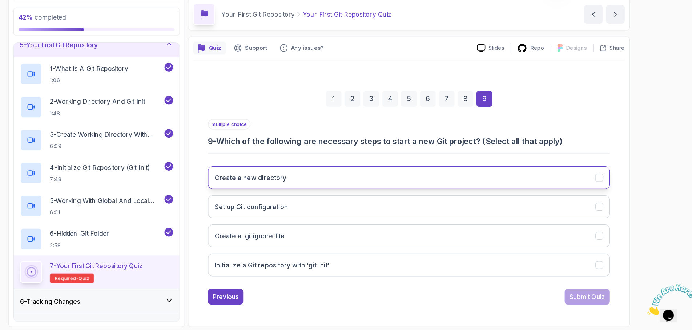
click at [602, 185] on icon "Create a new directory" at bounding box center [605, 188] width 7 height 7
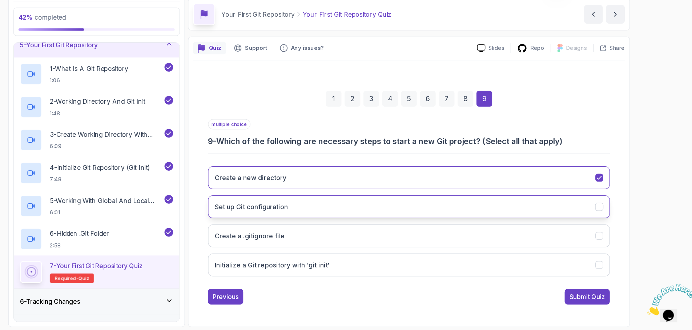
click at [603, 214] on icon "Set up Git configuration" at bounding box center [605, 215] width 4 height 3
click at [556, 259] on button "Initialize a Git repository with 'git init'" at bounding box center [429, 269] width 372 height 21
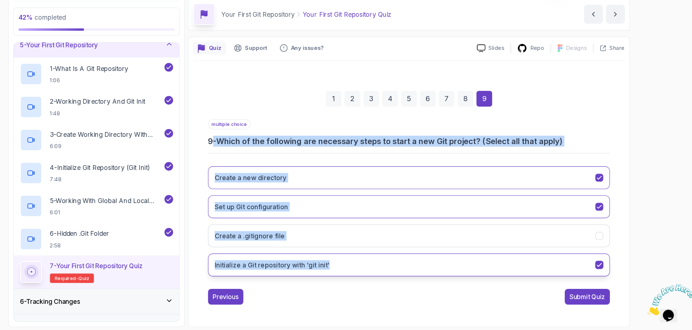
drag, startPoint x: 196, startPoint y: 126, endPoint x: 310, endPoint y: 249, distance: 166.9
click at [310, 249] on div "multiple choice 9 - Which of the following are necessary steps to start a new G…" at bounding box center [429, 209] width 372 height 151
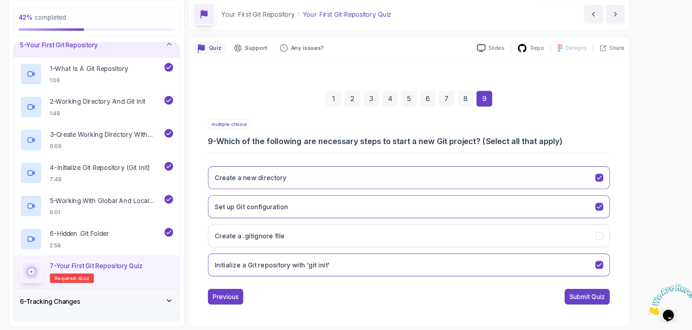
click at [480, 291] on div "Previous Submit Quiz" at bounding box center [429, 298] width 372 height 15
click at [573, 291] on button "Submit Quiz" at bounding box center [594, 298] width 42 height 15
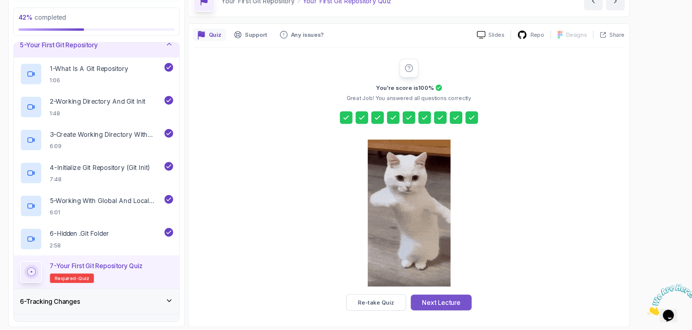
scroll to position [19, 0]
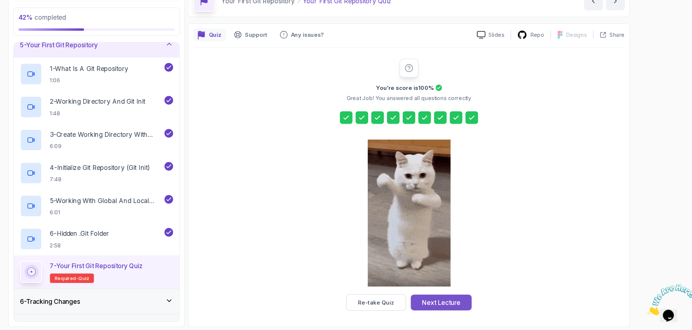
click at [431, 297] on button "Next Lecture" at bounding box center [459, 304] width 56 height 15
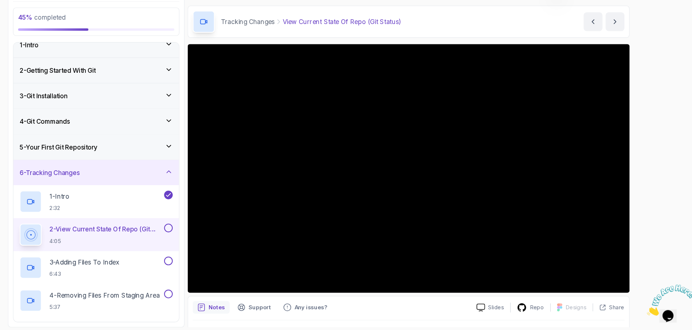
scroll to position [5, 0]
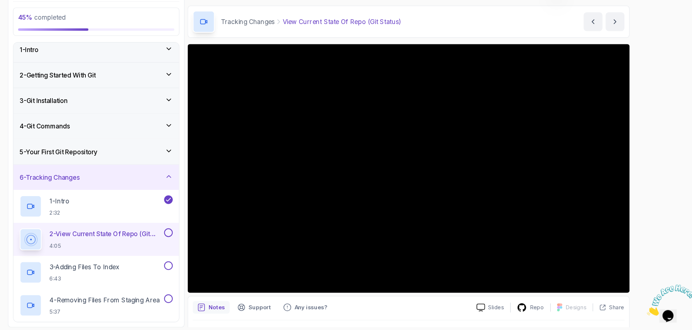
click at [113, 136] on div "4 - Git Commands" at bounding box center [140, 140] width 142 height 9
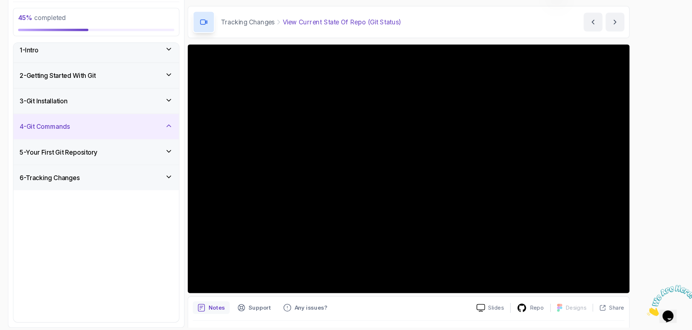
scroll to position [0, 0]
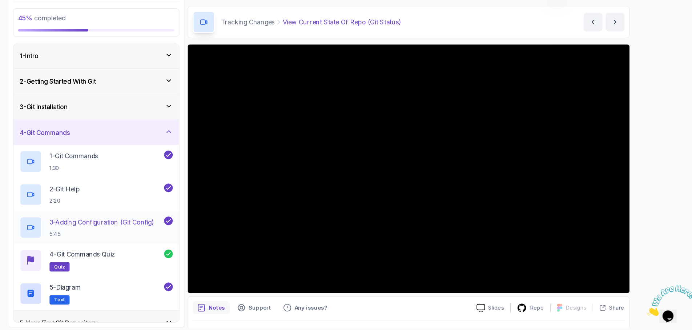
click at [105, 225] on p "3 - Adding Configuration (Git Config)" at bounding box center [145, 229] width 97 height 9
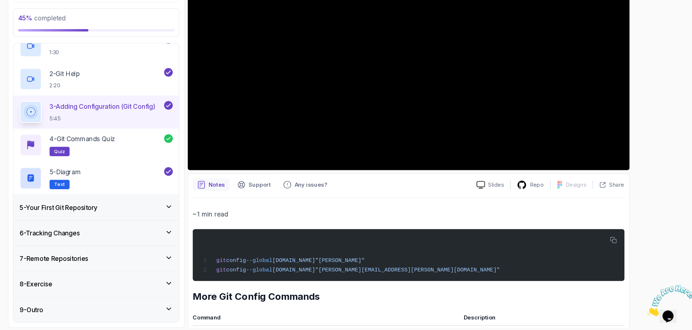
scroll to position [107, 0]
click at [116, 211] on div "5 - Your First Git Repository" at bounding box center [140, 215] width 142 height 9
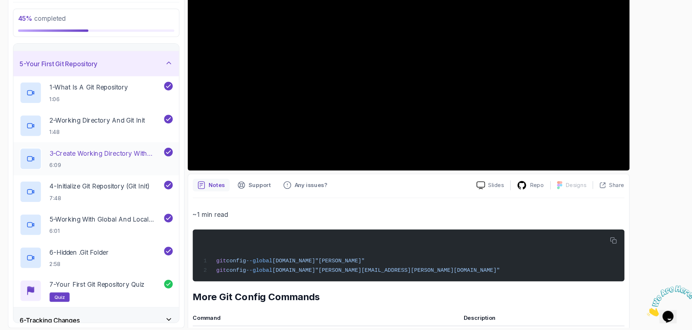
scroll to position [105, 0]
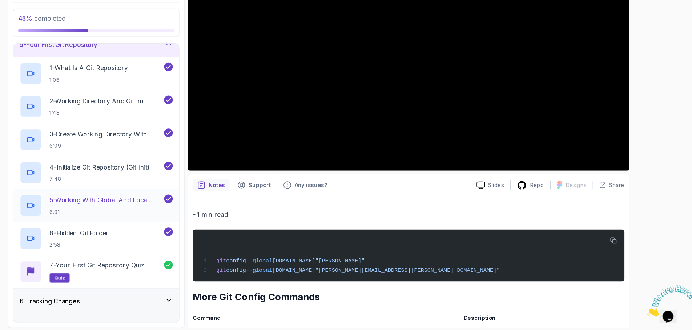
click at [107, 204] on p "5 - Working With Global And Local Configuration" at bounding box center [149, 208] width 105 height 9
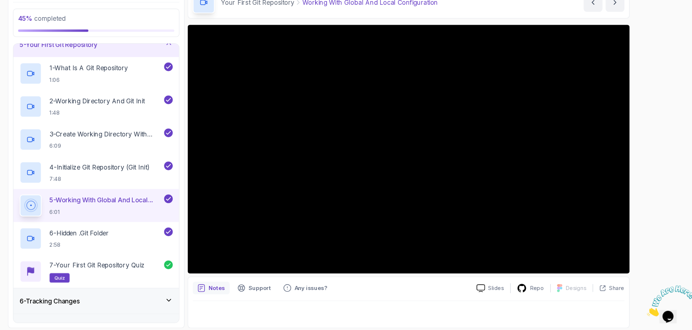
scroll to position [19, 0]
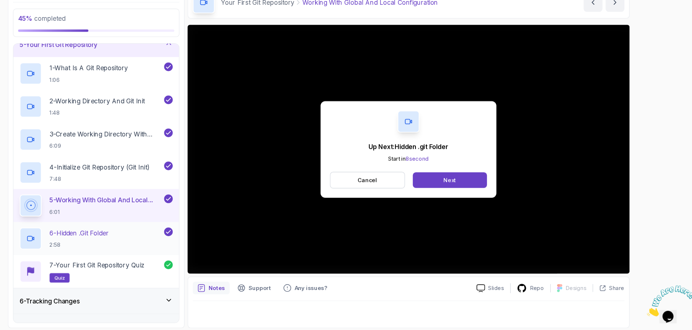
click at [112, 234] on div "6 - Hidden .git Folder 2:58" at bounding box center [135, 244] width 132 height 20
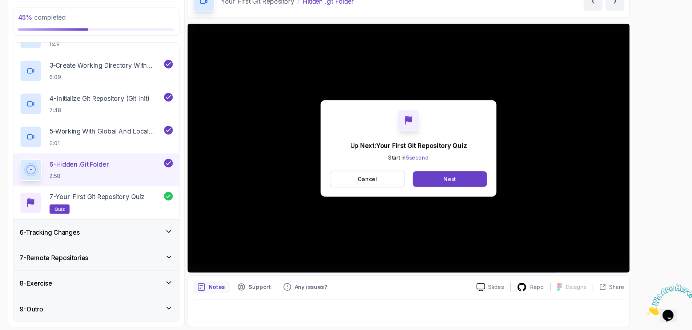
click at [205, 237] on icon at bounding box center [207, 238] width 4 height 2
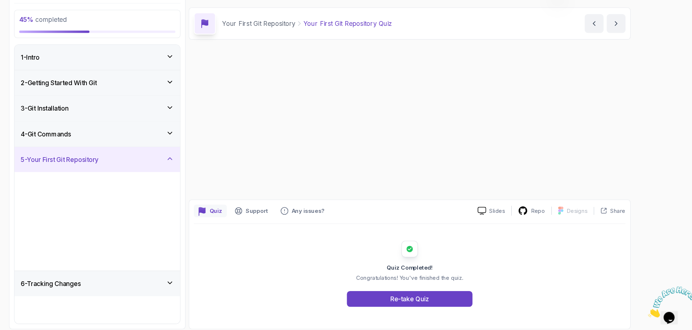
click at [116, 220] on div "1 - Intro 2 - Getting Started With Git 3 - Git Installation 4 - Git Commands 5 …" at bounding box center [139, 193] width 153 height 258
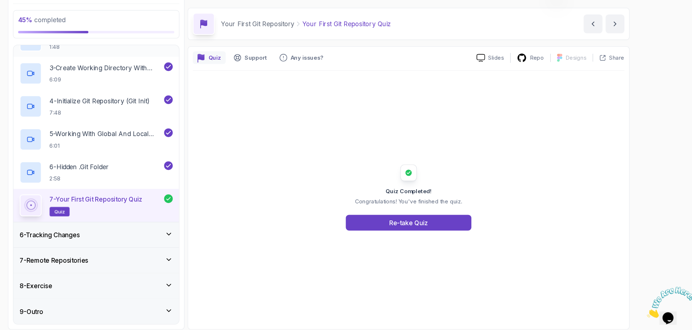
scroll to position [168, 0]
click at [203, 235] on icon at bounding box center [206, 238] width 7 height 7
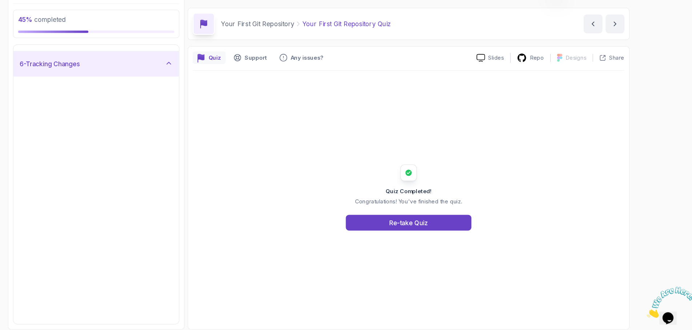
scroll to position [0, 0]
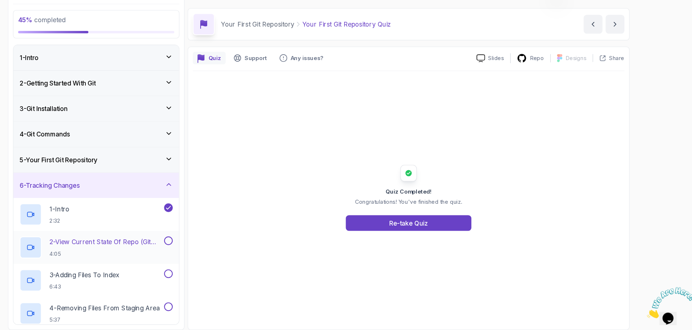
click at [120, 241] on p "2 - View Current State Of Repo (Git Status)" at bounding box center [149, 245] width 105 height 9
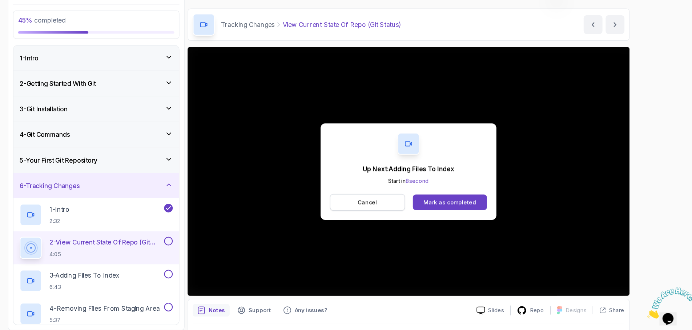
click at [356, 201] on button "Cancel" at bounding box center [390, 208] width 69 height 15
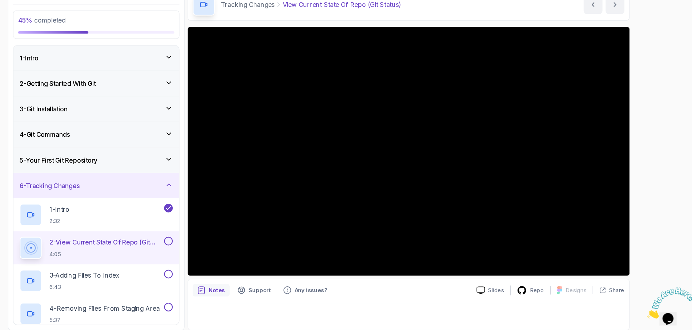
scroll to position [19, 0]
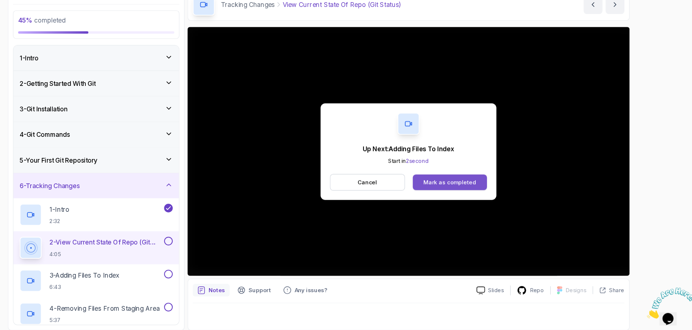
click at [443, 186] on div "Mark as completed" at bounding box center [467, 189] width 49 height 7
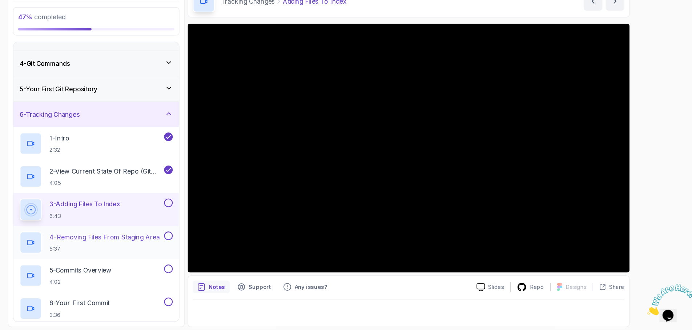
scroll to position [67, 0]
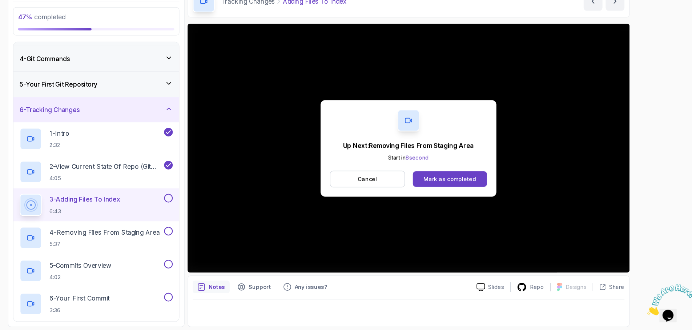
click at [348, 174] on div "Up Next: Removing Files From Staging Area Start in 8 second Cancel Mark as comp…" at bounding box center [429, 161] width 163 height 89
click at [356, 182] on button "Cancel" at bounding box center [390, 189] width 69 height 15
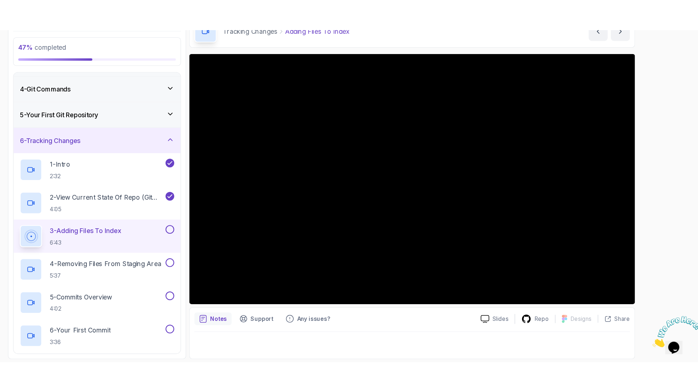
scroll to position [2, 0]
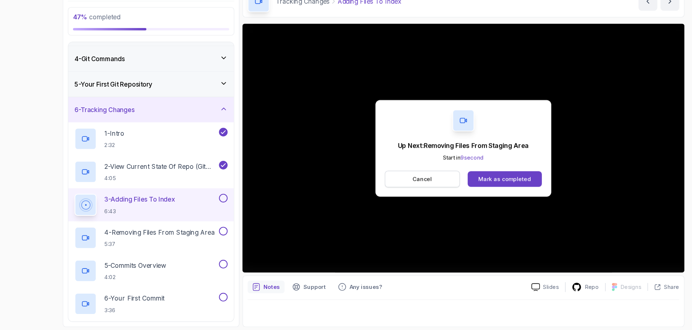
click at [395, 182] on button "Cancel" at bounding box center [390, 189] width 69 height 15
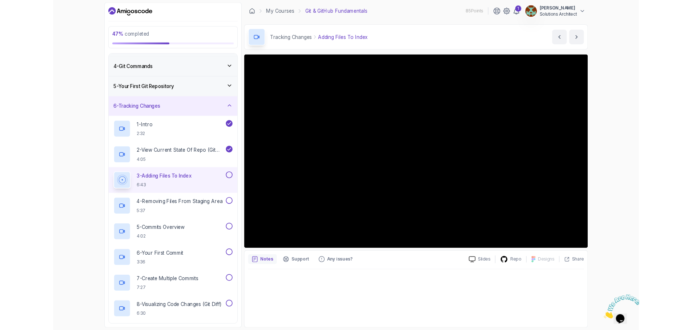
scroll to position [0, 0]
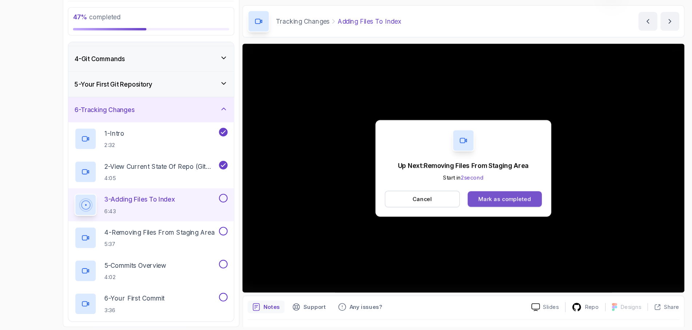
click at [474, 205] on div "Mark as completed" at bounding box center [467, 208] width 49 height 7
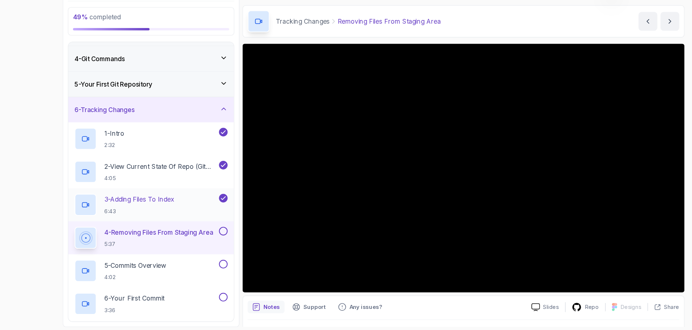
click at [155, 204] on p "3 - Adding Files To Index" at bounding box center [129, 208] width 65 height 9
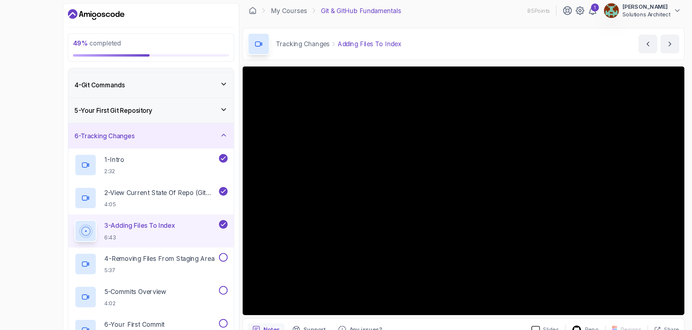
scroll to position [3, 0]
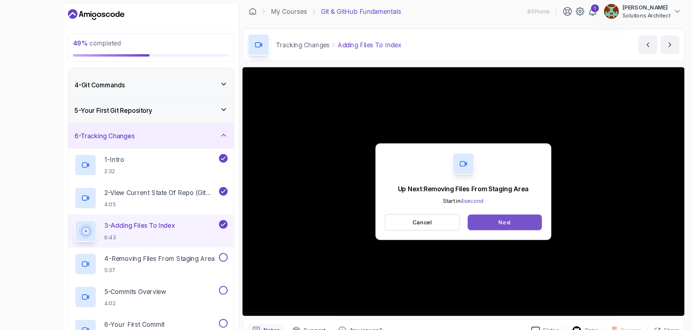
click at [461, 209] on div "Next" at bounding box center [467, 205] width 12 height 7
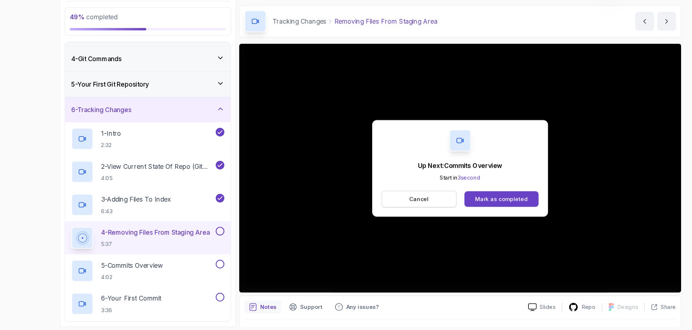
click at [413, 201] on button "Cancel" at bounding box center [390, 208] width 69 height 15
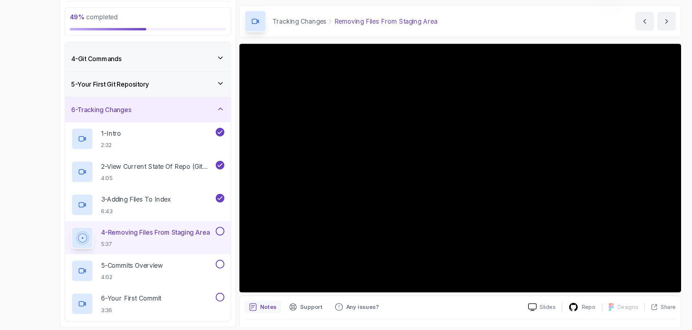
click at [203, 234] on button at bounding box center [207, 238] width 8 height 8
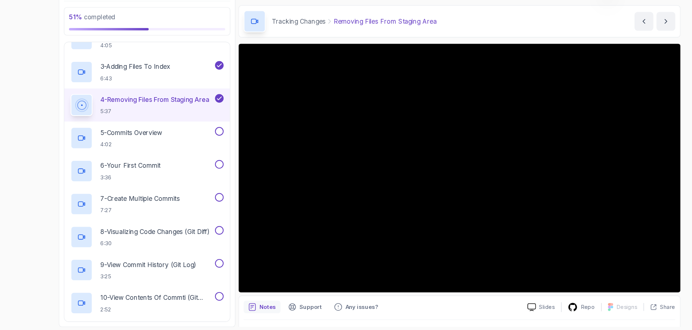
scroll to position [173, 0]
